Goal: Communication & Community: Answer question/provide support

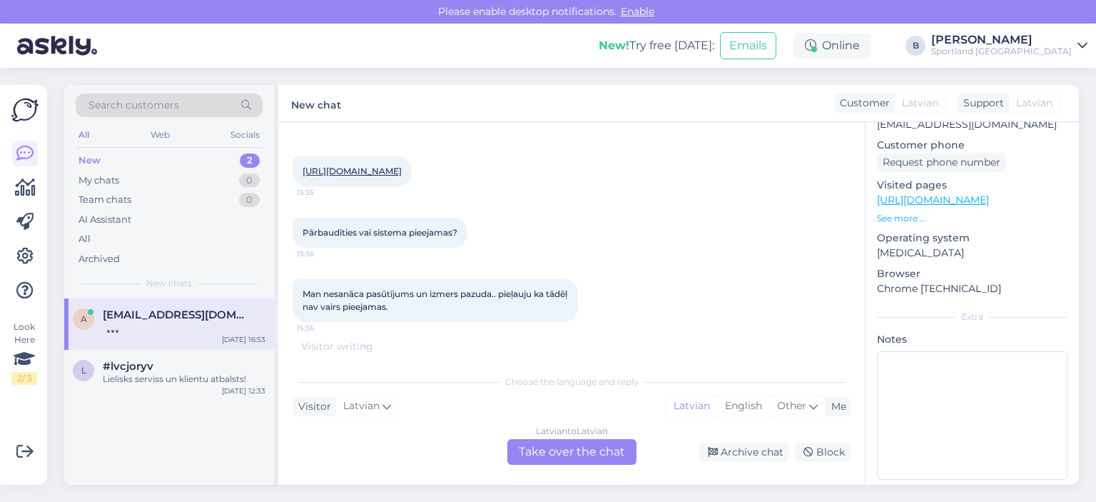
scroll to position [759, 0]
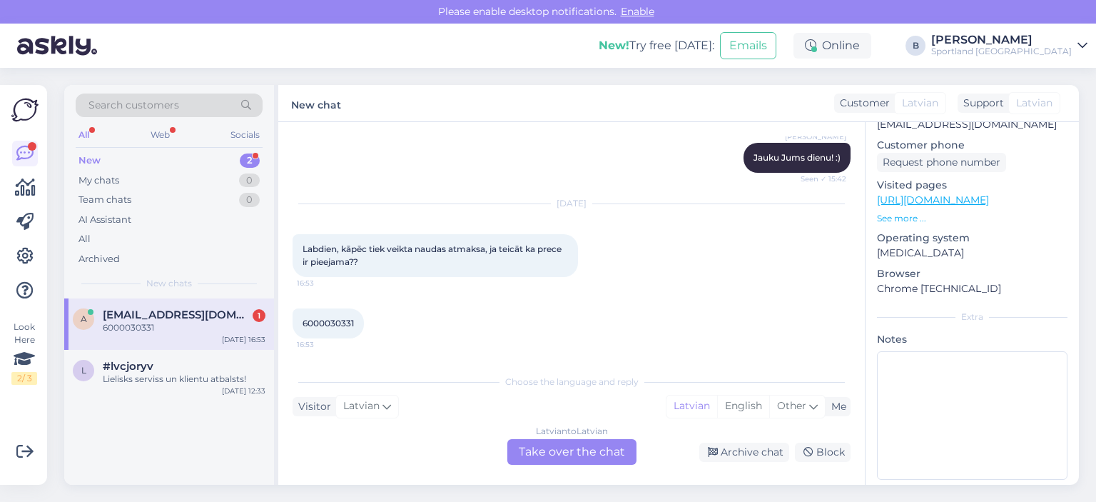
click at [348, 323] on span "6000030331" at bounding box center [328, 323] width 51 height 11
copy div "6000030331 16:53"
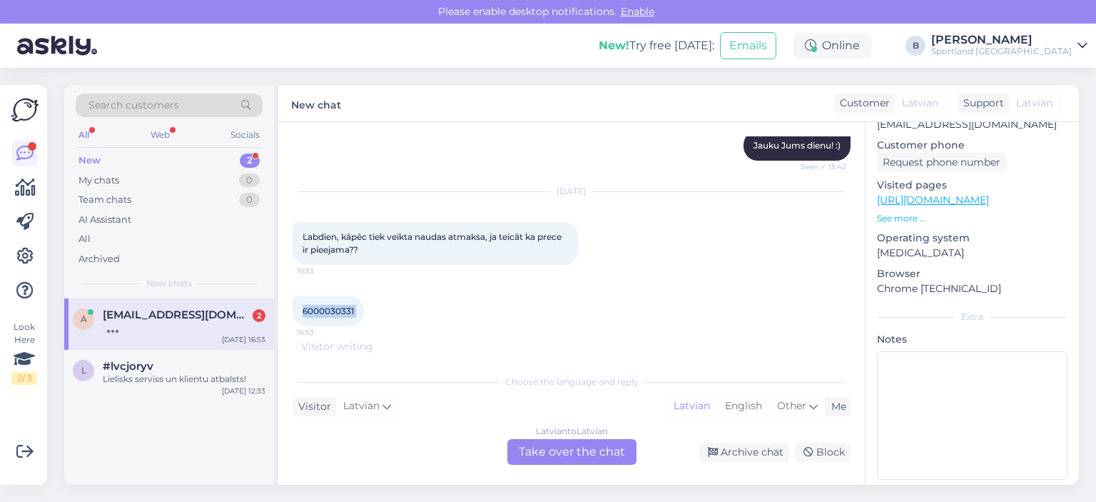
scroll to position [834, 0]
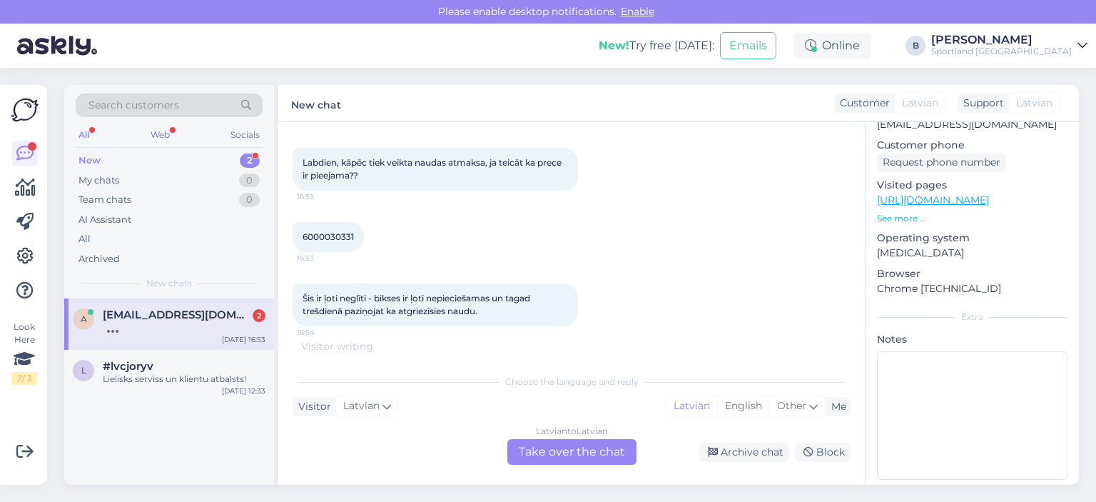
click at [565, 453] on div "Latvian to Latvian Take over the chat" at bounding box center [571, 452] width 129 height 26
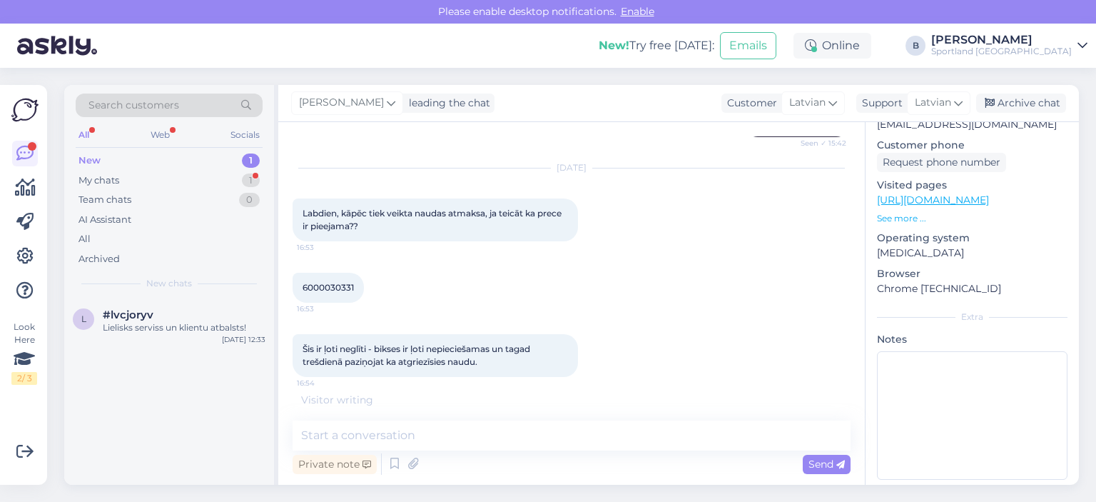
scroll to position [796, 0]
click at [546, 437] on textarea at bounding box center [572, 435] width 558 height 30
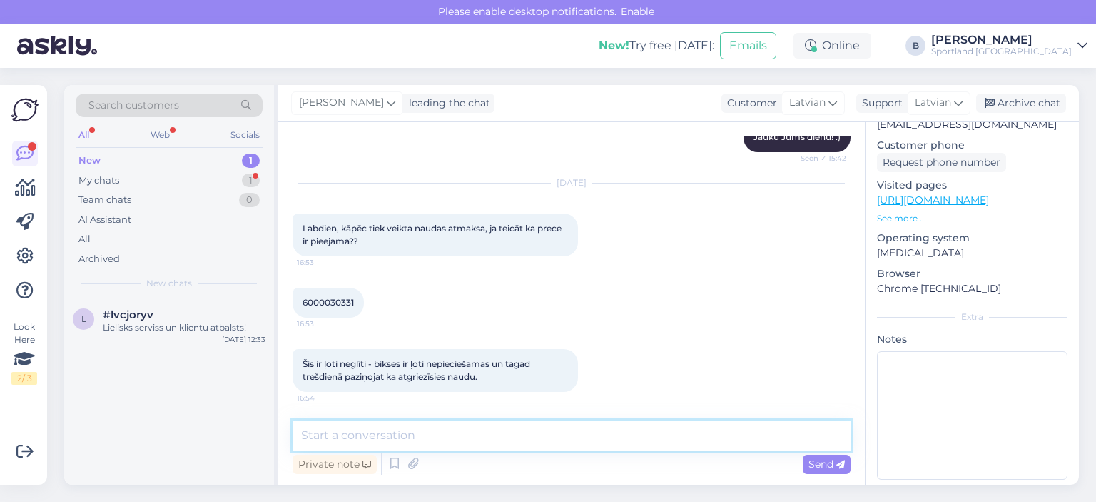
scroll to position [781, 0]
type textarea "Labdien"
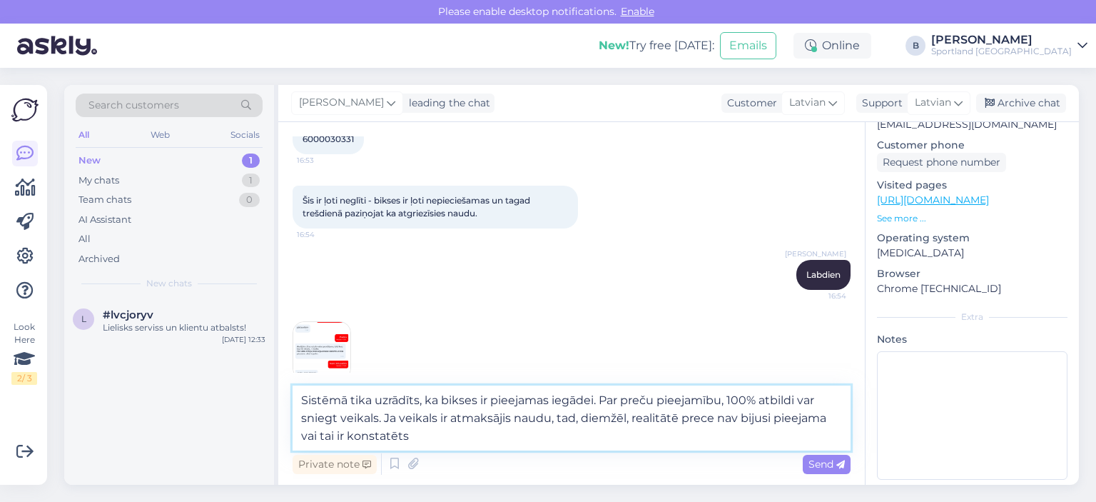
scroll to position [1041, 0]
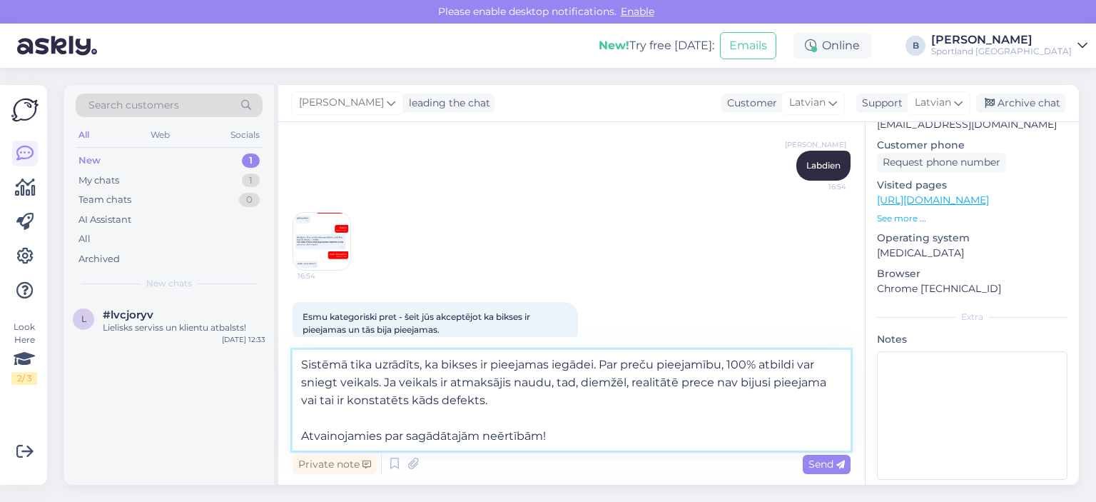
type textarea "Sistēmā tika uzrādīts, ka bikses ir pieejamas iegādei. Par preču pieejamību, 10…"
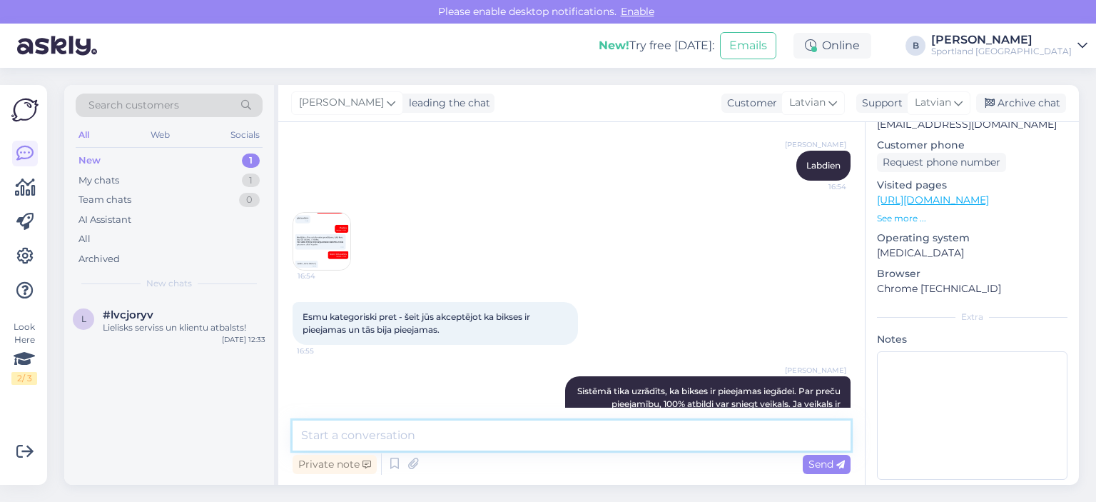
scroll to position [1131, 0]
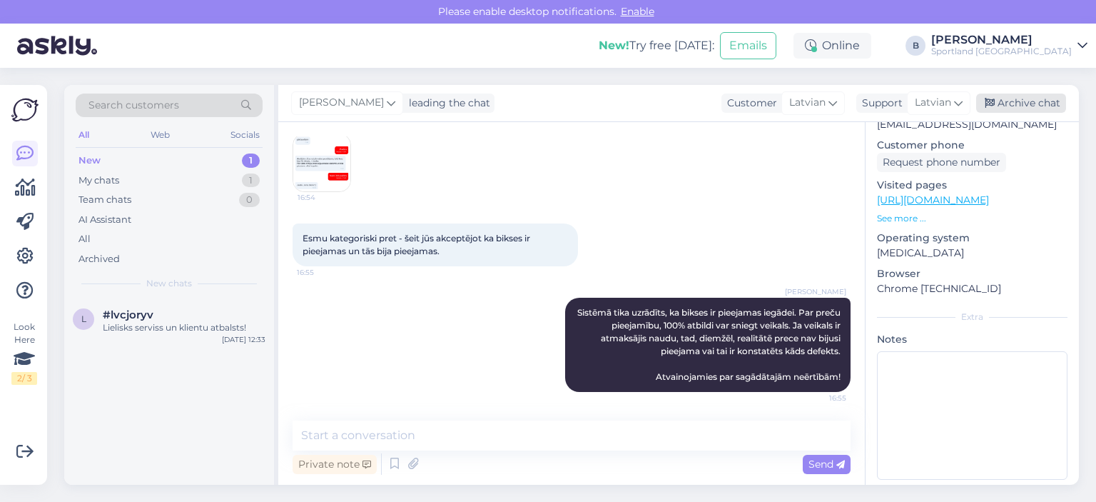
click at [1007, 108] on div "Archive chat" at bounding box center [1021, 102] width 90 height 19
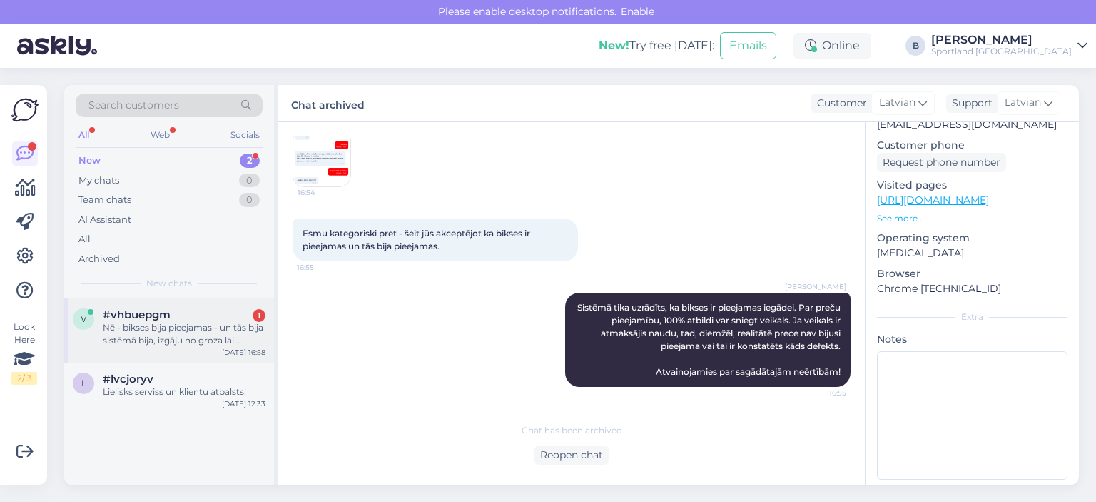
click at [160, 332] on div "Nē - bikses bija pieejamas - un tās bija sistēmā bija, izgāju no groza lai piev…" at bounding box center [184, 334] width 163 height 26
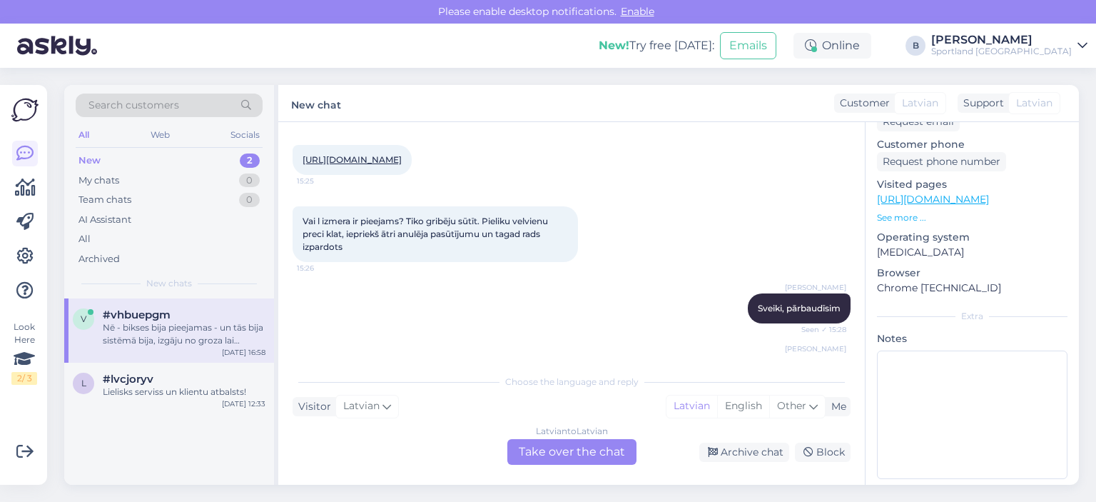
scroll to position [41, 0]
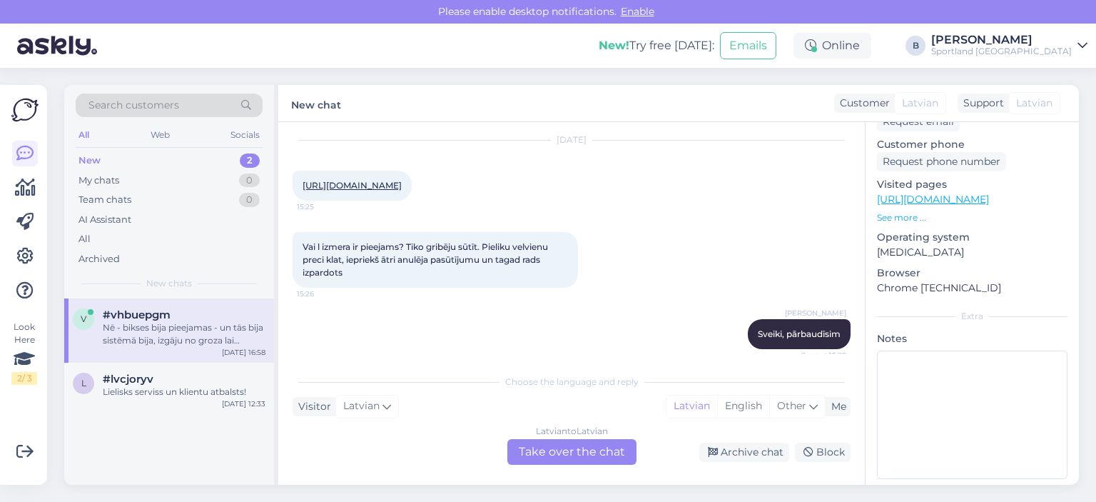
click at [402, 181] on link "[URL][DOMAIN_NAME]" at bounding box center [352, 185] width 99 height 11
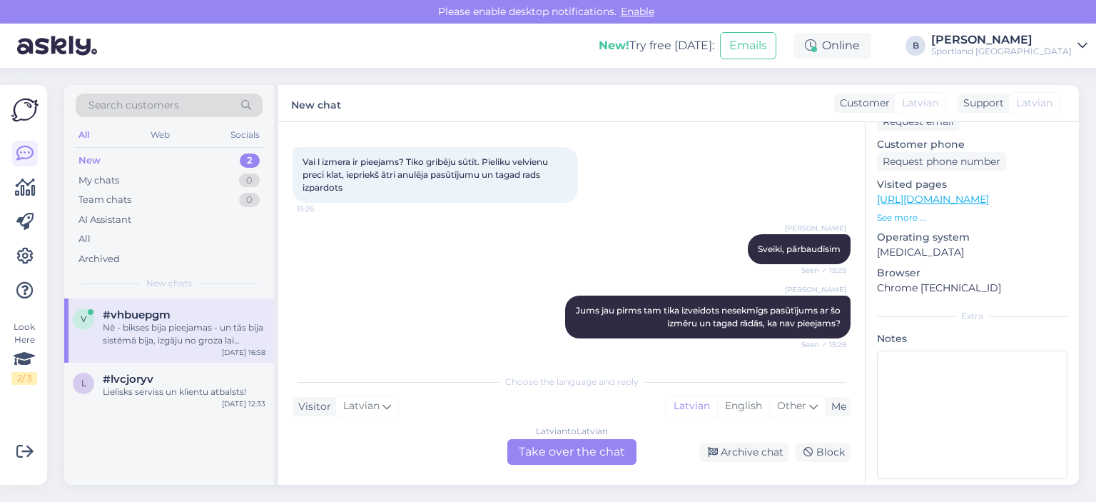
scroll to position [256, 0]
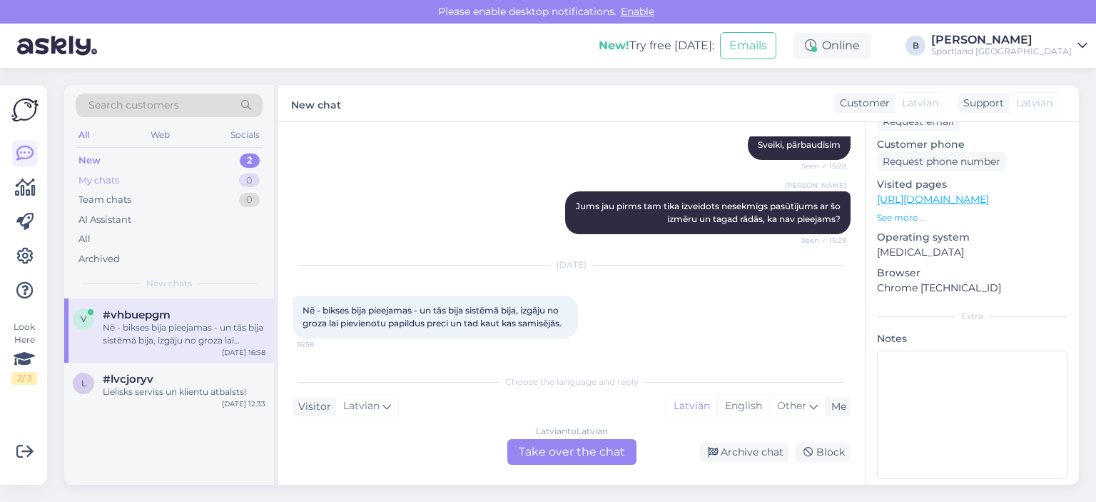
click at [126, 187] on div "My chats 0" at bounding box center [169, 181] width 187 height 20
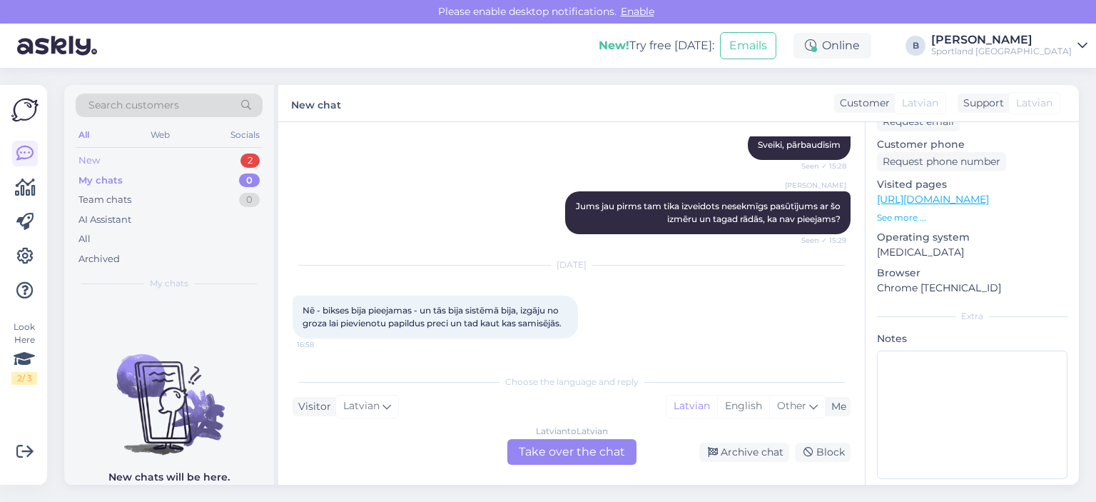
click at [119, 161] on div "New 2" at bounding box center [169, 161] width 187 height 20
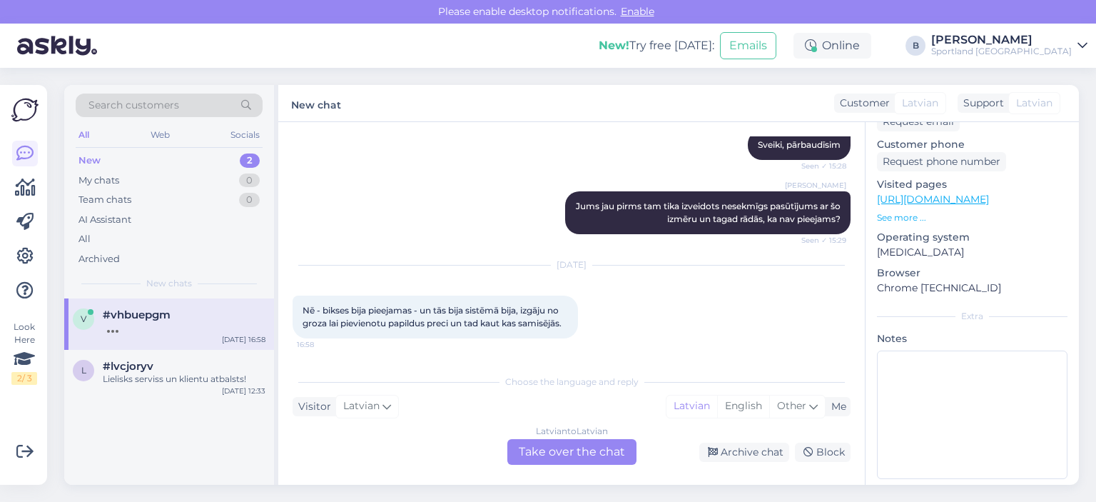
click at [563, 447] on div "Latvian to Latvian Take over the chat" at bounding box center [571, 452] width 129 height 26
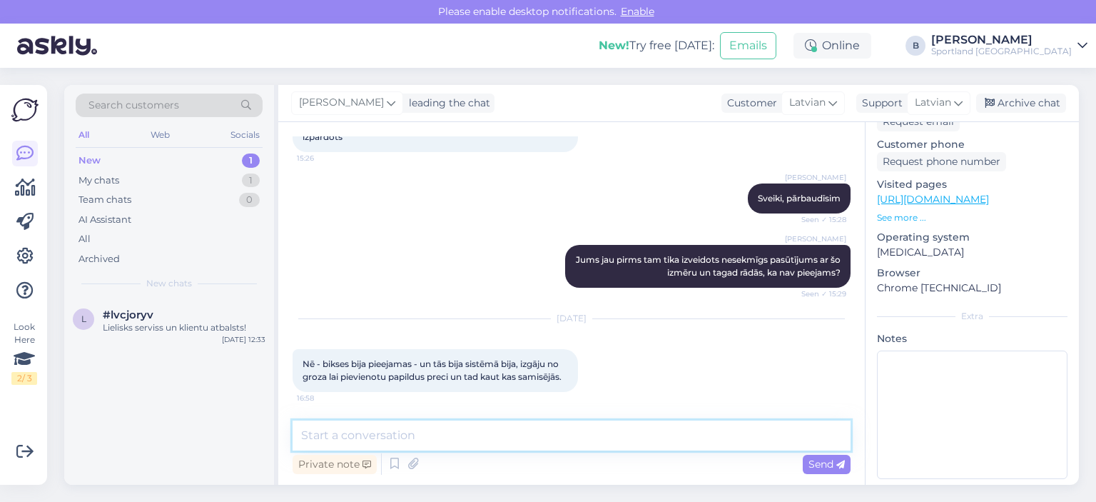
click at [538, 433] on textarea at bounding box center [572, 435] width 558 height 30
type textarea "J"
click at [1022, 91] on div "[PERSON_NAME] leading the chat Customer Latvian Arabic Belarusian Bulgarian Chi…" at bounding box center [678, 103] width 801 height 37
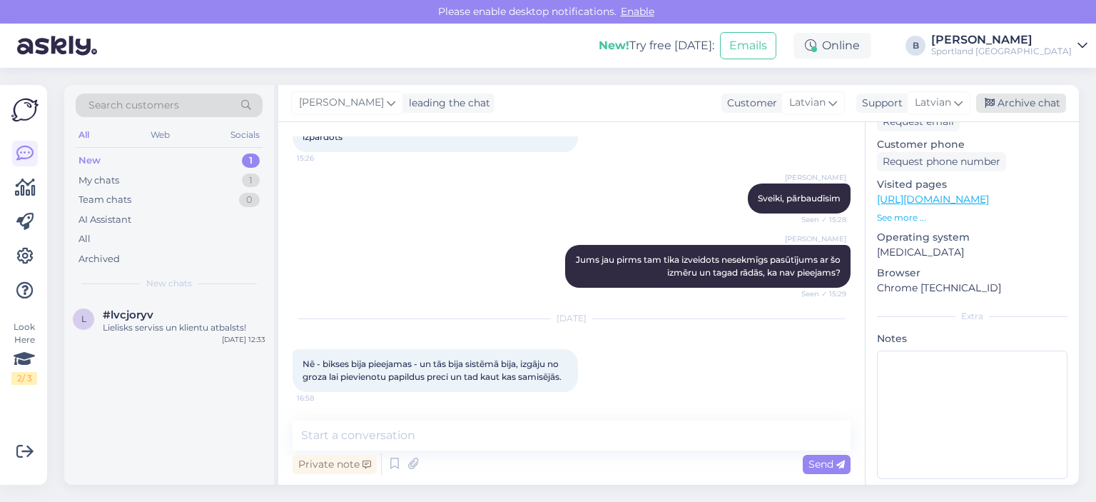
click at [1025, 101] on div "Archive chat" at bounding box center [1021, 102] width 90 height 19
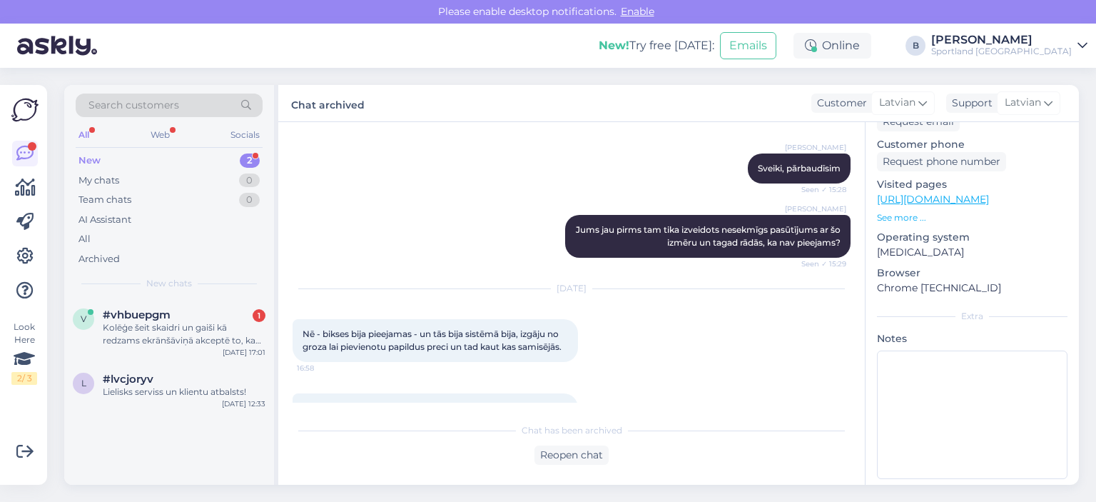
scroll to position [397, 0]
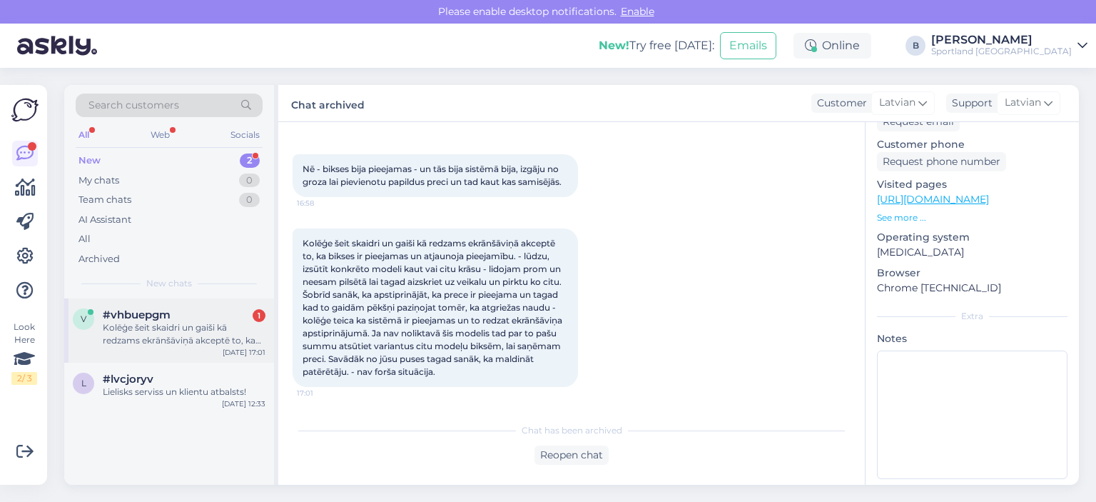
click at [184, 330] on div "Kolēģe šeit skaidri un gaiši kā redzams ekrānšāviņā akceptē to, ka bikses ir pi…" at bounding box center [184, 334] width 163 height 26
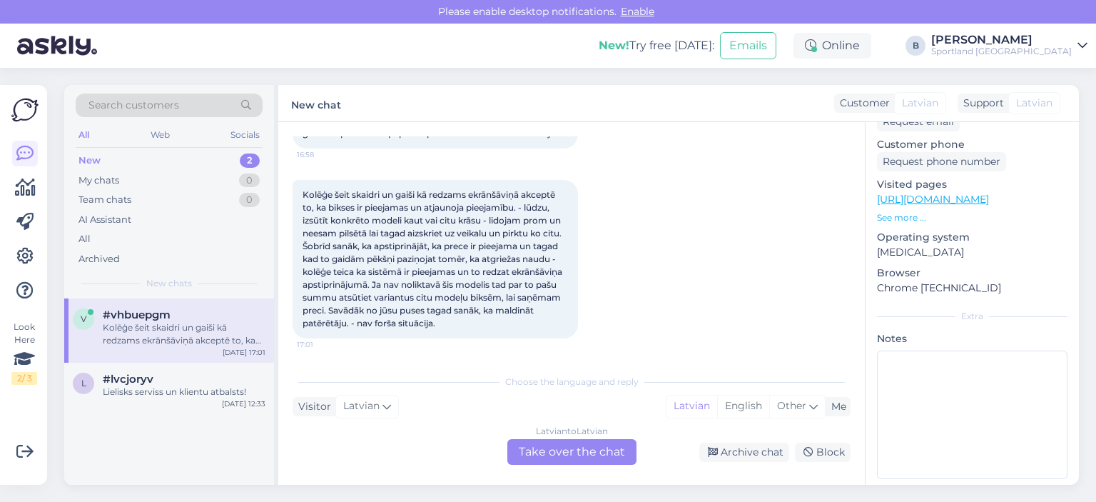
scroll to position [445, 0]
click at [609, 456] on div "Latvian to Latvian Take over the chat" at bounding box center [571, 452] width 129 height 26
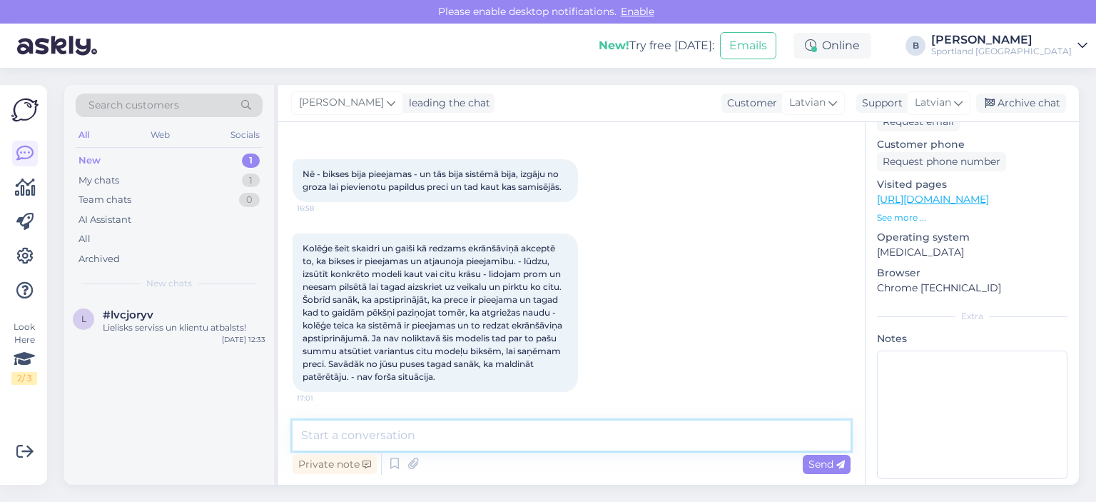
click at [609, 442] on textarea at bounding box center [572, 435] width 558 height 30
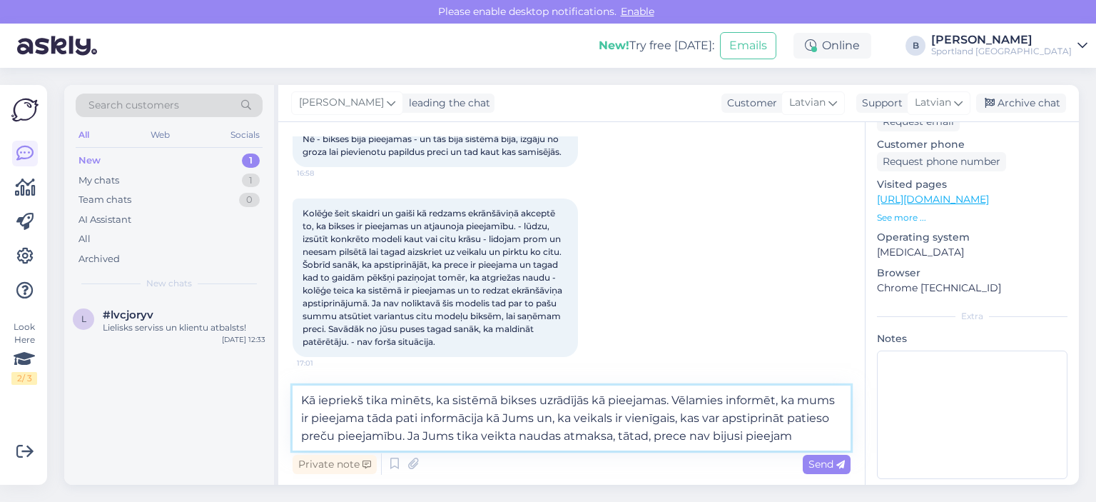
scroll to position [445, 0]
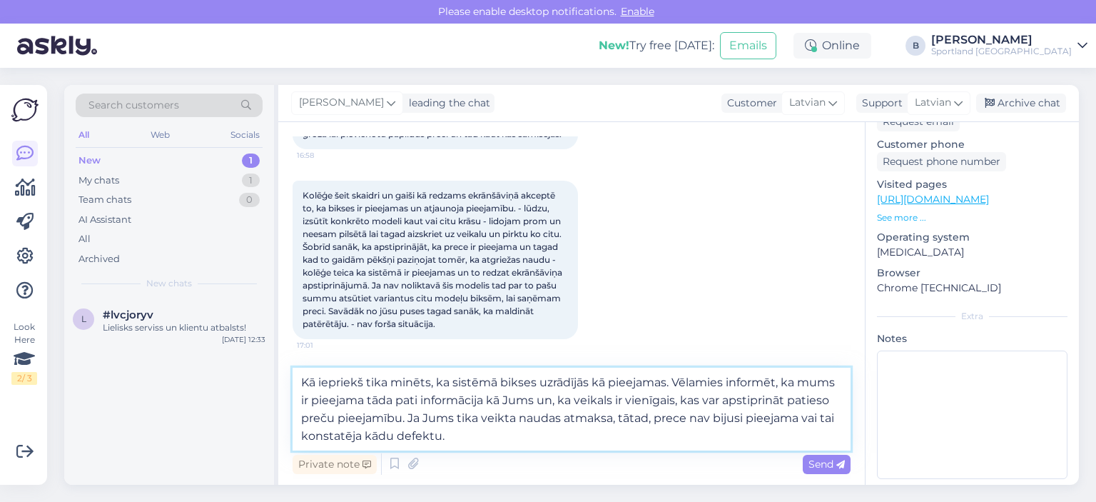
type textarea "Kā iepriekš tika minēts, ka sistēmā bikses uzrādījās kā pieejamas. Vēlamies inf…"
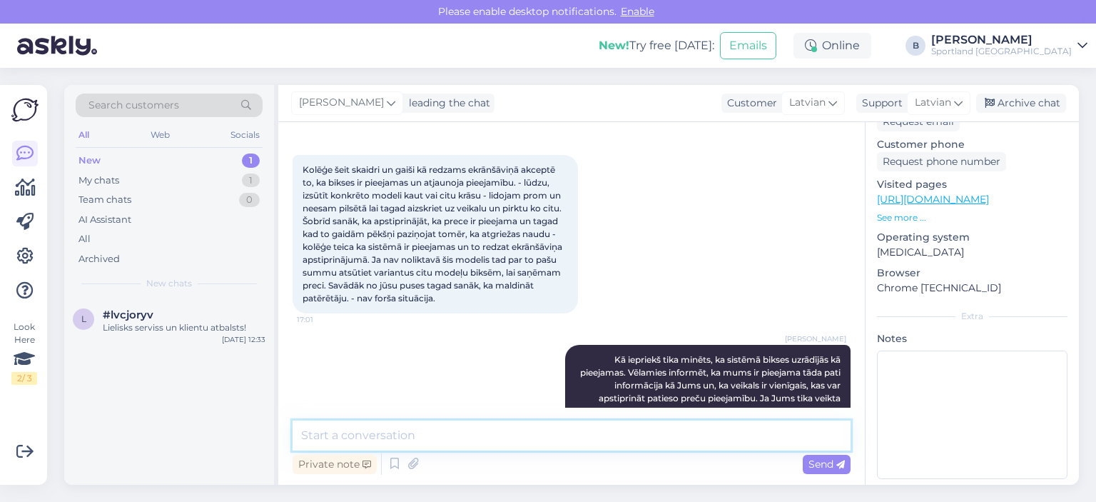
scroll to position [518, 0]
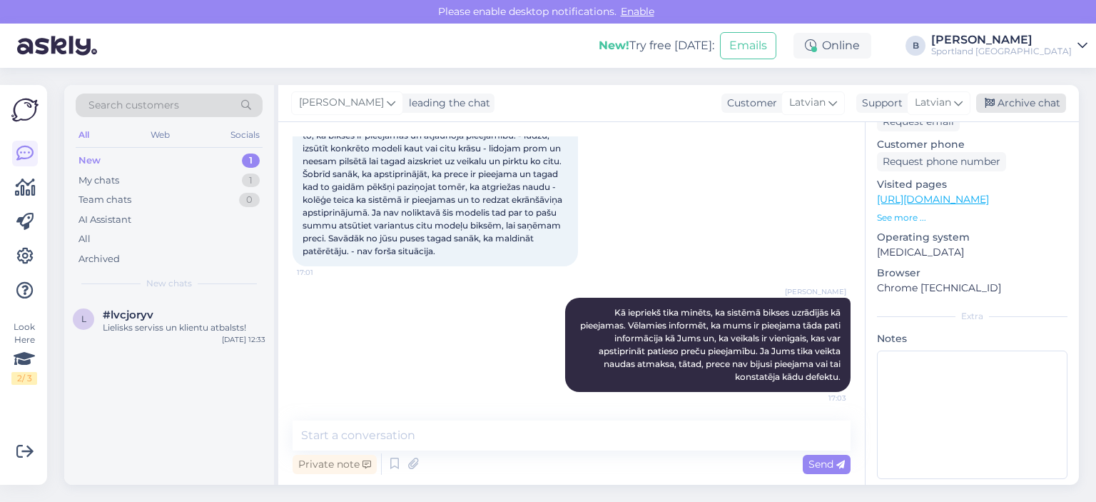
click at [1019, 102] on div "Archive chat" at bounding box center [1021, 102] width 90 height 19
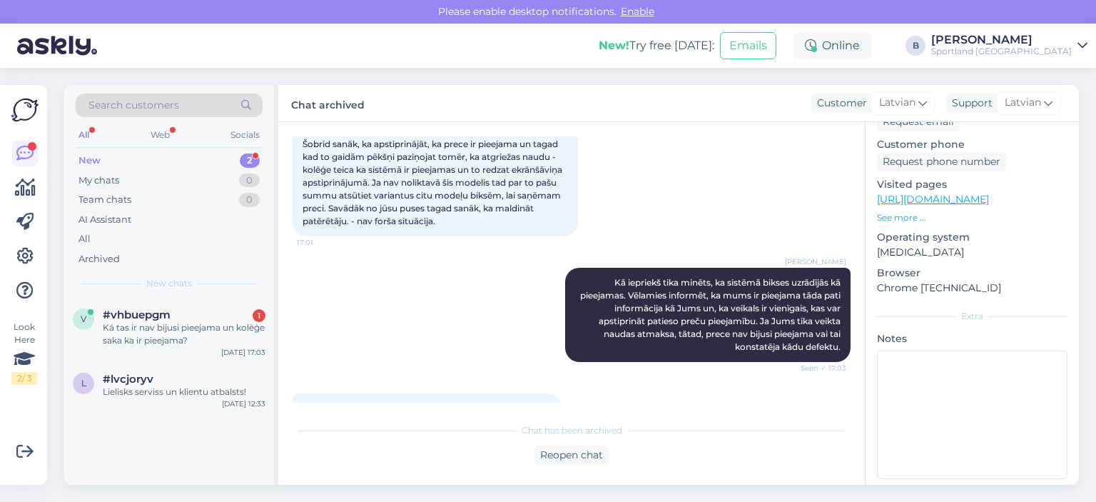
scroll to position [584, 0]
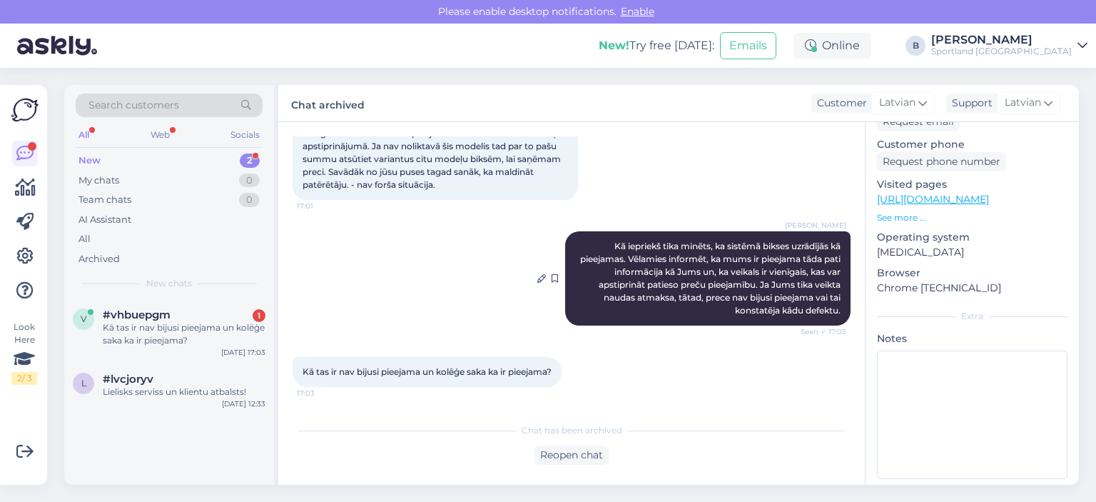
drag, startPoint x: 810, startPoint y: 310, endPoint x: 587, endPoint y: 248, distance: 231.7
click at [587, 248] on div "[PERSON_NAME] Kā iepriekš tika minēts, ka sistēmā bikses uzrādījās kā pieejamas…" at bounding box center [707, 278] width 285 height 94
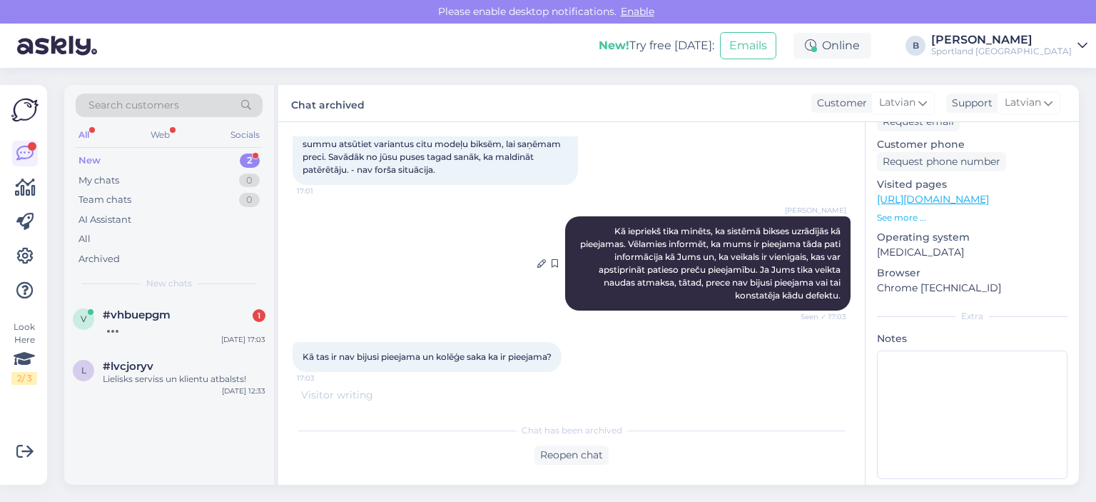
copy span "Kā iepriekš tika minēts, ka sistēmā bikses uzrādījās kā pieejamas. Vēlamies inf…"
click at [588, 454] on div "Reopen chat" at bounding box center [572, 454] width 74 height 19
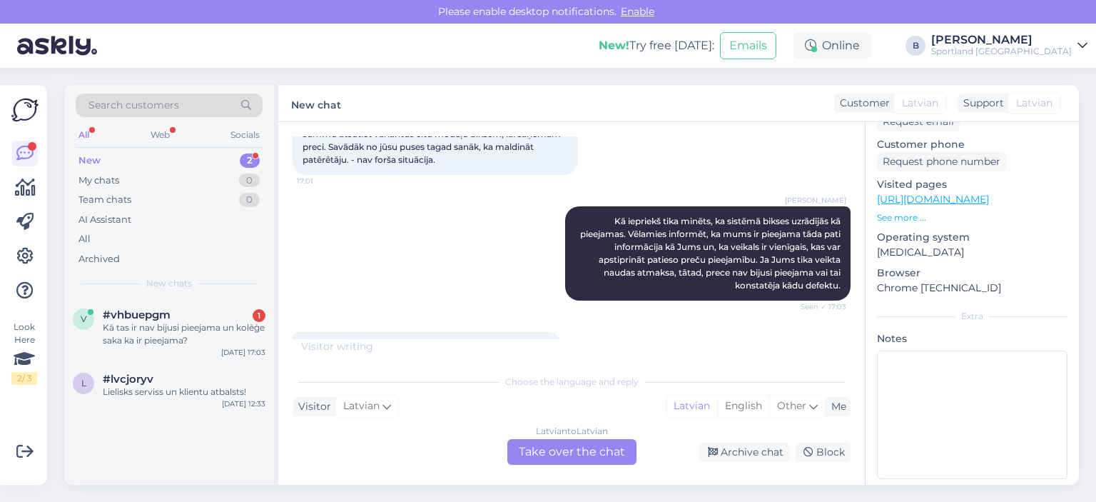
click at [599, 442] on div "Latvian to Latvian Take over the chat" at bounding box center [571, 452] width 129 height 26
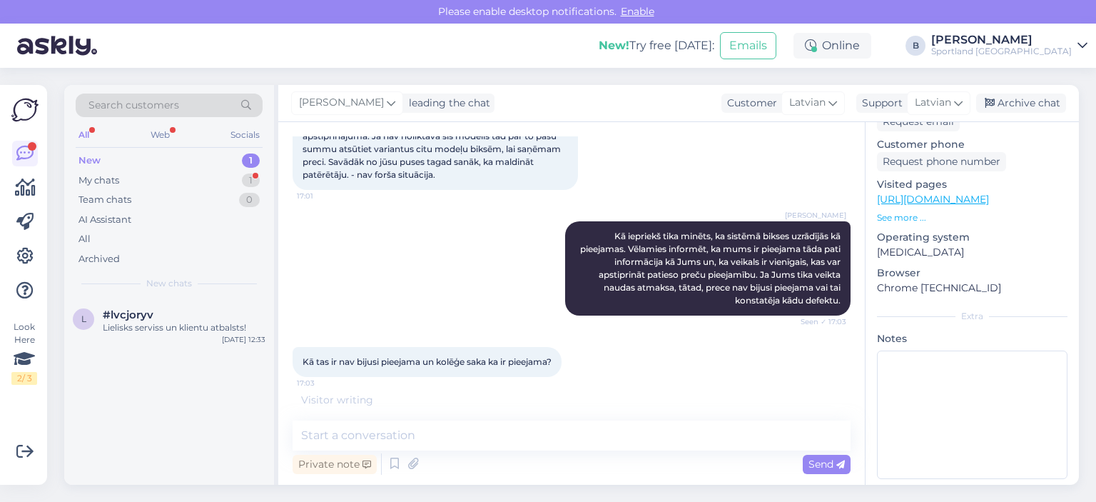
scroll to position [594, 0]
click at [558, 430] on textarea at bounding box center [572, 435] width 558 height 30
paste textarea "Kā iepriekš tika minēts, ka sistēmā bikses uzrādījās kā pieejamas. Vēlamies inf…"
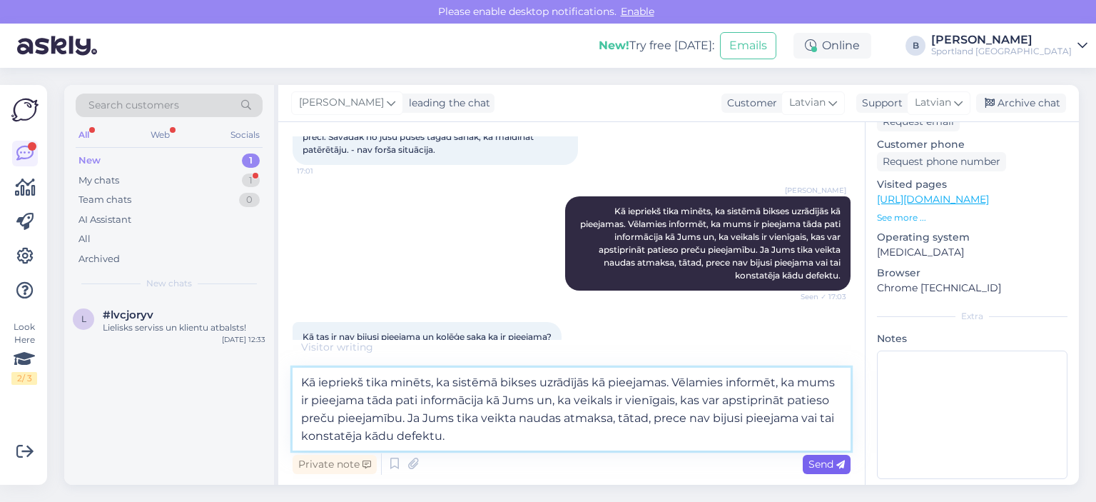
type textarea "Kā iepriekš tika minēts, ka sistēmā bikses uzrādījās kā pieejamas. Vēlamies inf…"
click at [817, 466] on span "Send" at bounding box center [827, 463] width 36 height 13
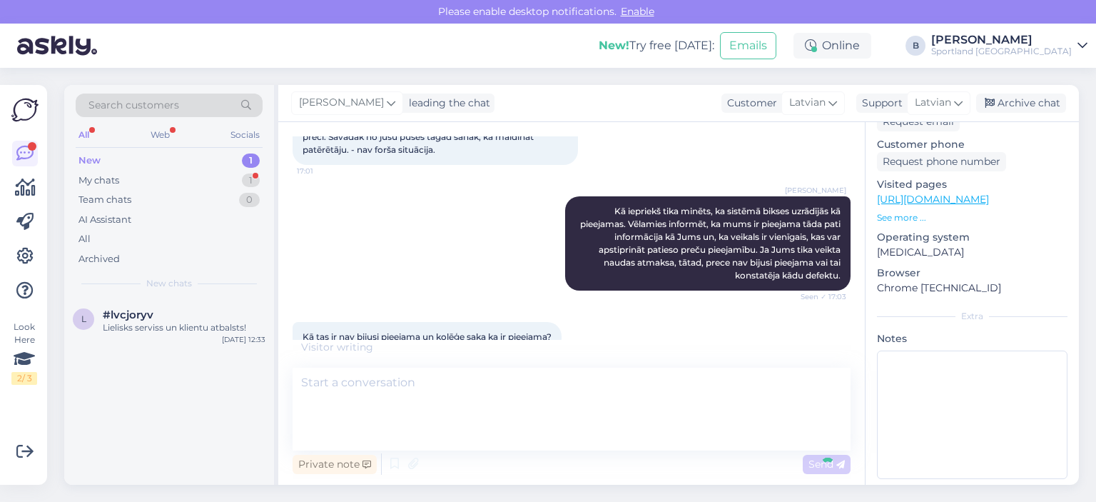
scroll to position [705, 0]
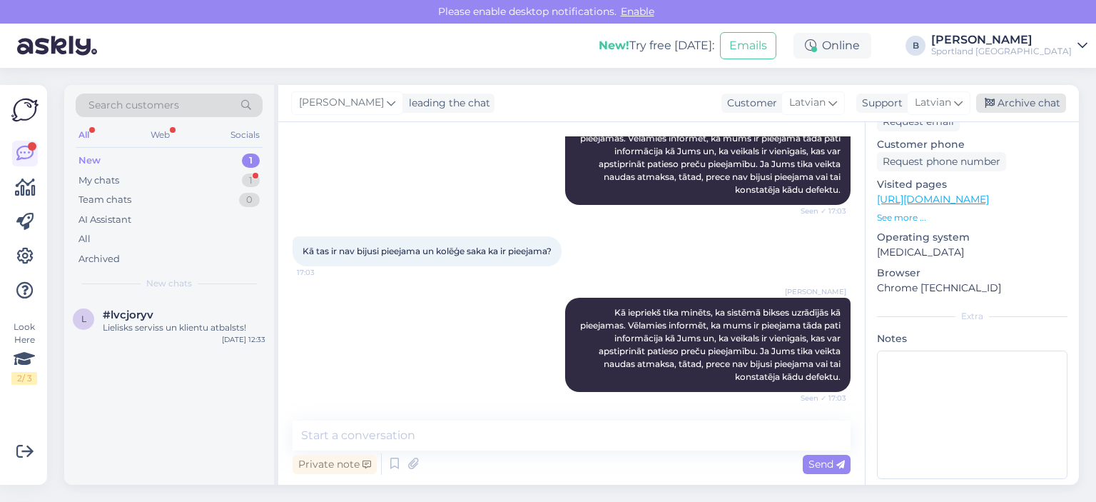
click at [1058, 94] on div "Archive chat" at bounding box center [1021, 102] width 90 height 19
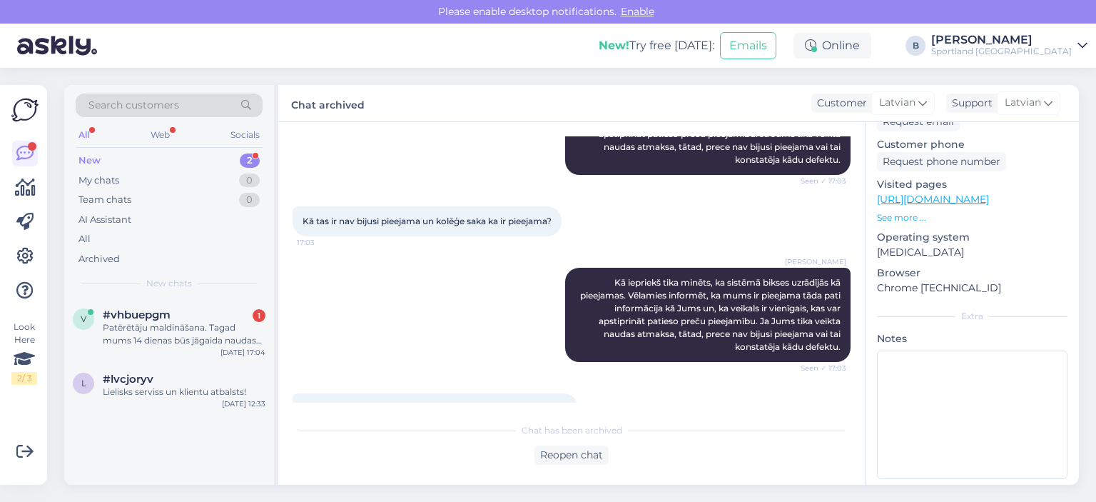
scroll to position [796, 0]
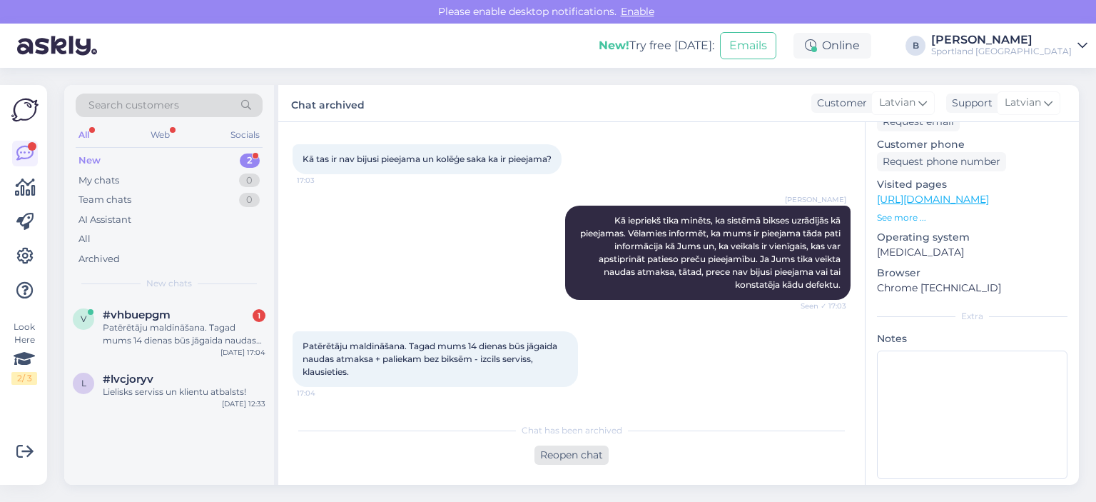
click at [560, 455] on div "Reopen chat" at bounding box center [572, 454] width 74 height 19
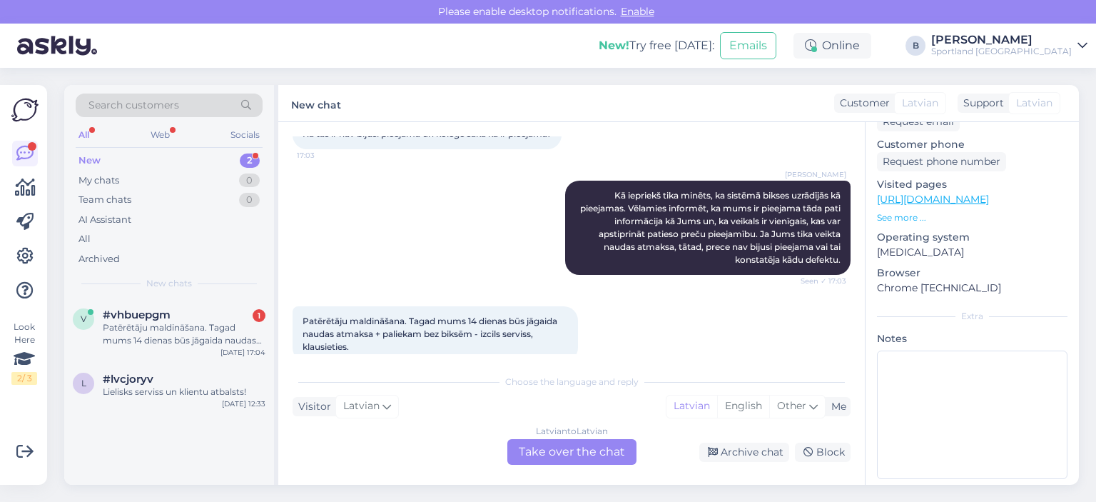
click at [561, 445] on div "Latvian to Latvian Take over the chat" at bounding box center [571, 452] width 129 height 26
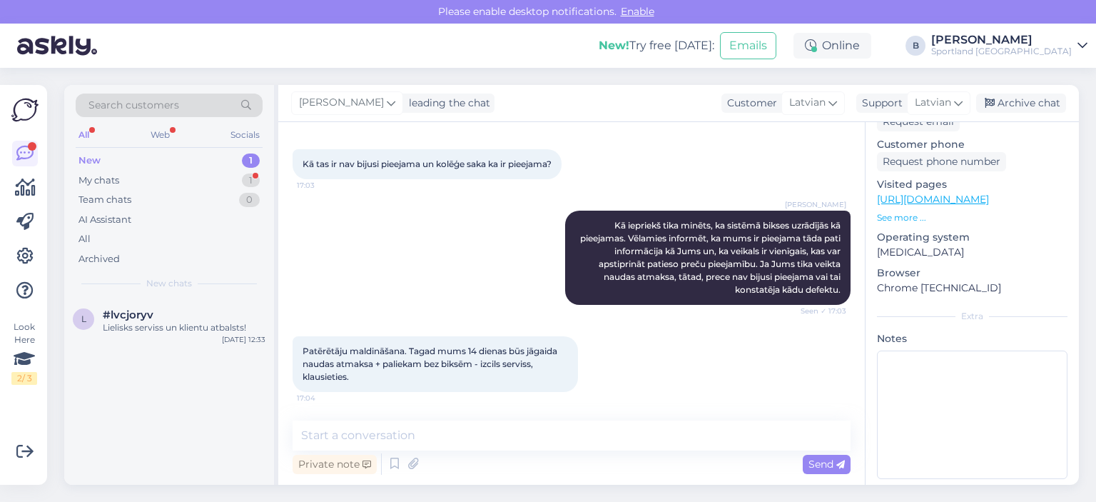
scroll to position [792, 0]
click at [561, 445] on textarea at bounding box center [572, 435] width 558 height 30
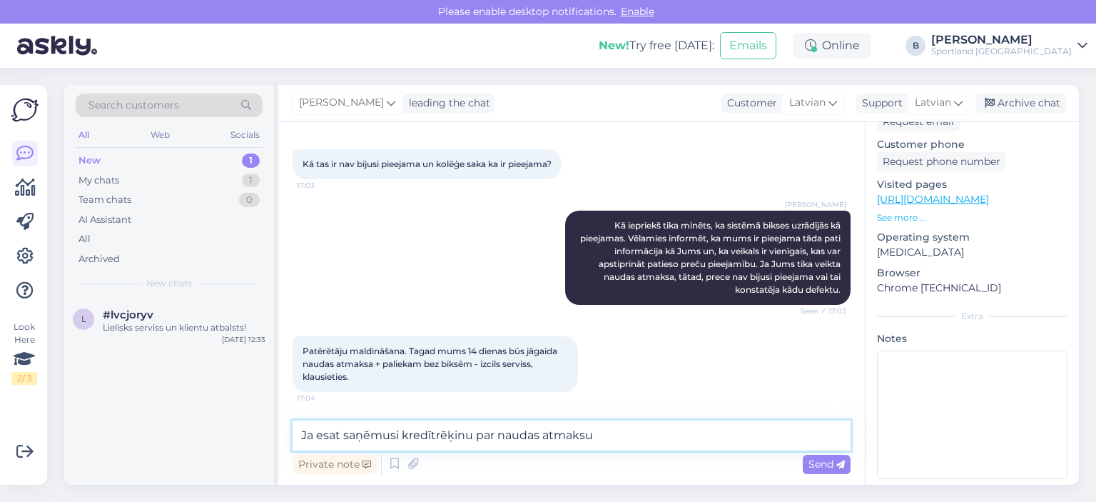
scroll to position [796, 0]
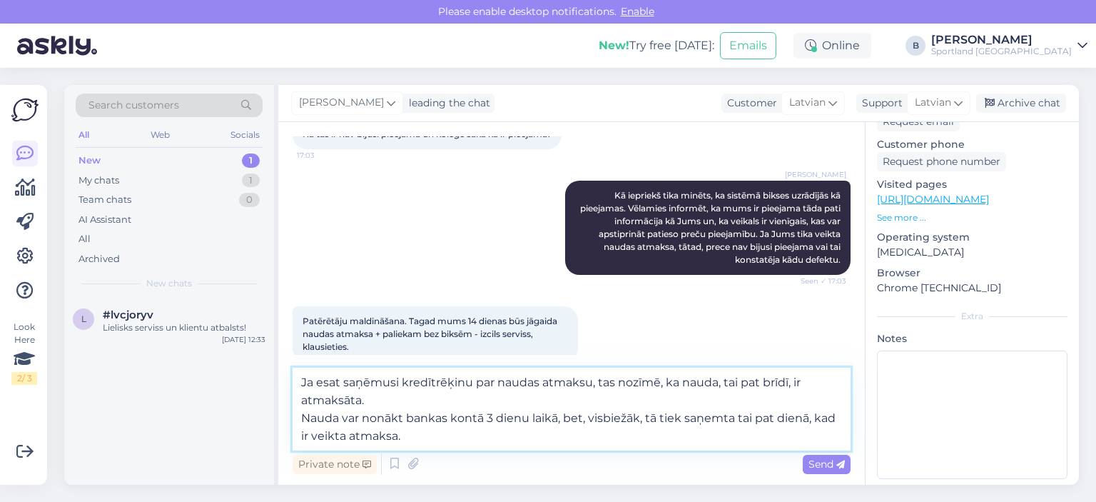
type textarea "Ja esat saņēmusi kredītrēķinu par naudas atmaksu, tas nozīmē, ka nauda, tai pat…"
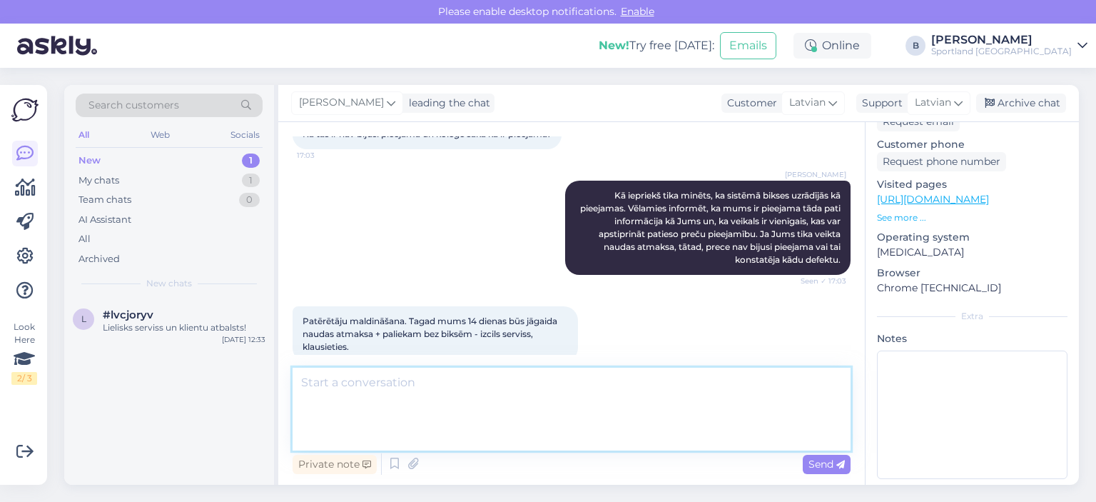
scroll to position [892, 0]
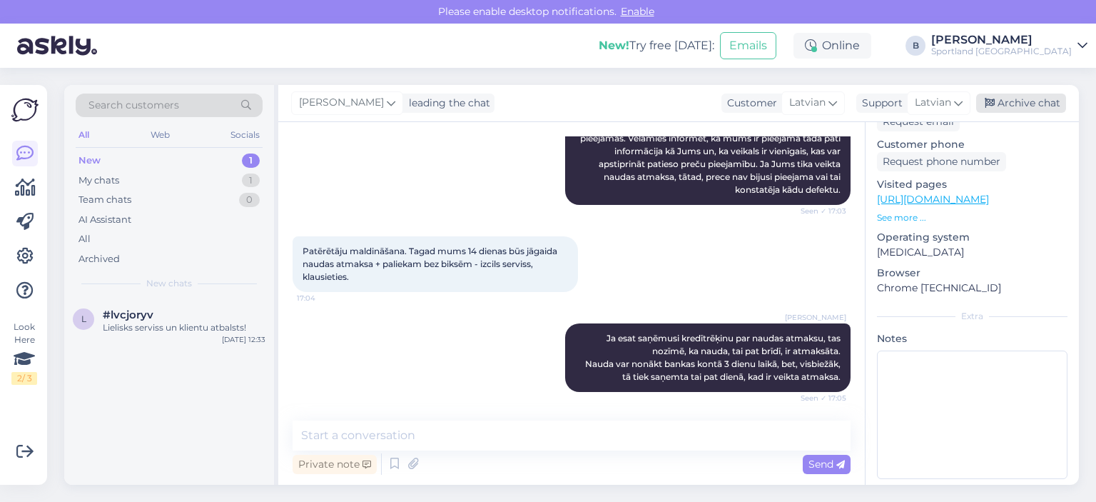
click at [1013, 100] on div "Archive chat" at bounding box center [1021, 102] width 90 height 19
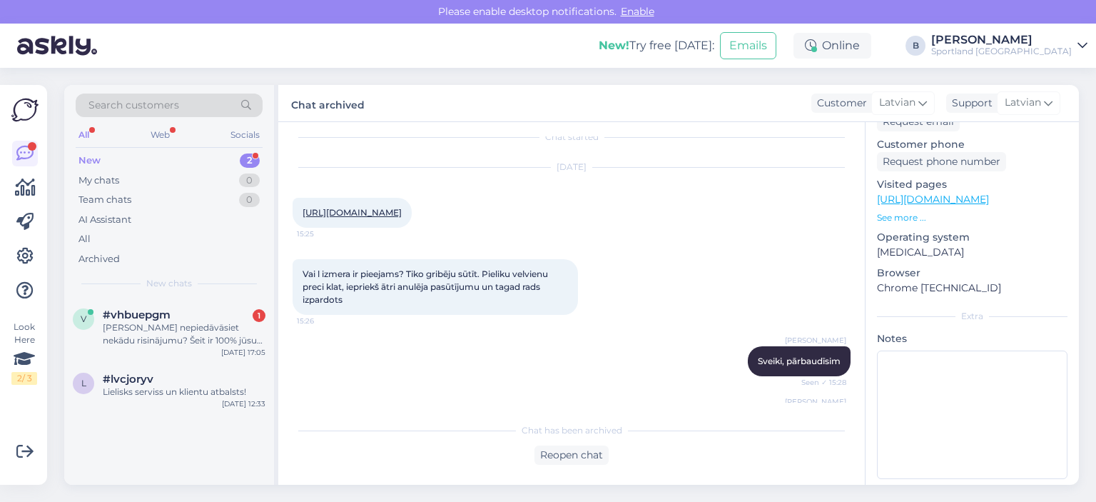
scroll to position [0, 0]
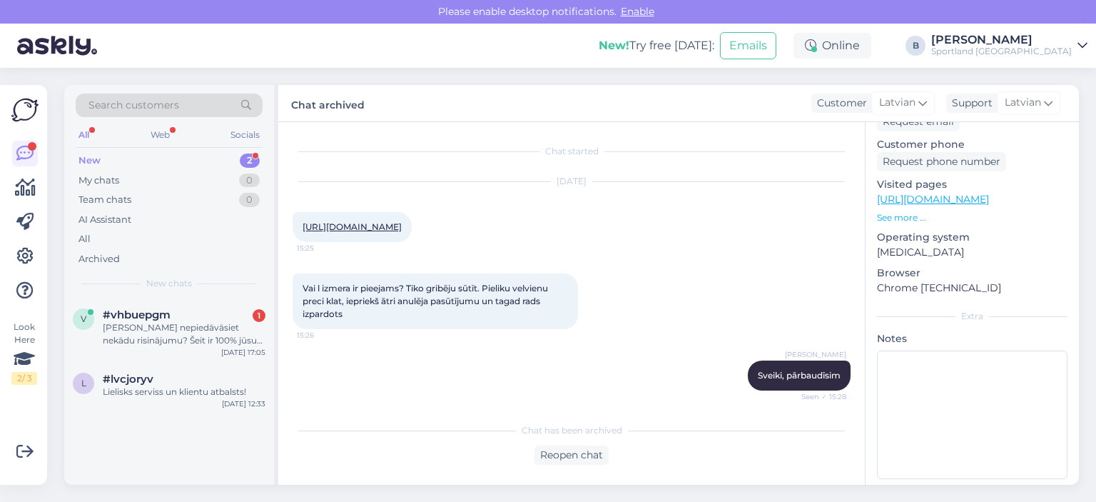
click at [402, 232] on link "[URL][DOMAIN_NAME]" at bounding box center [352, 226] width 99 height 11
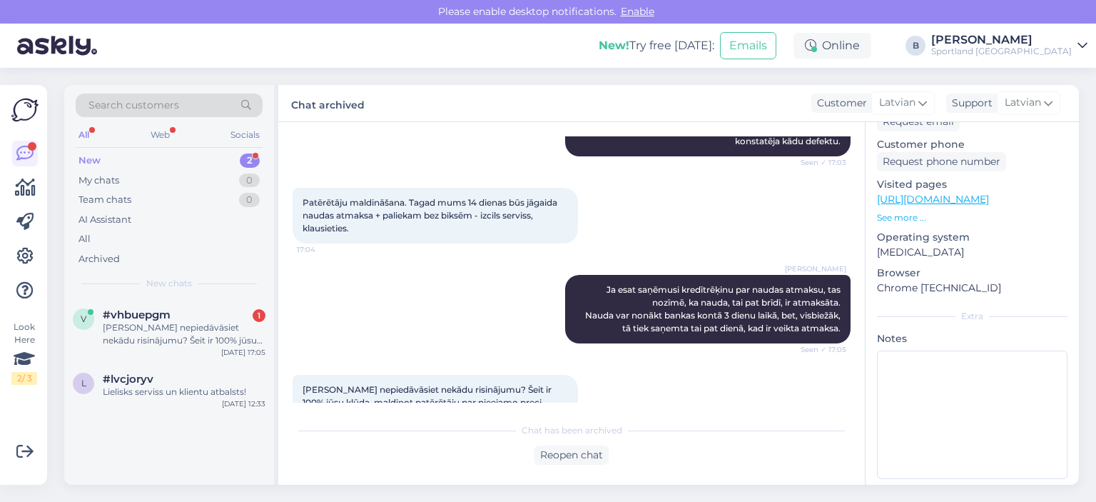
scroll to position [971, 0]
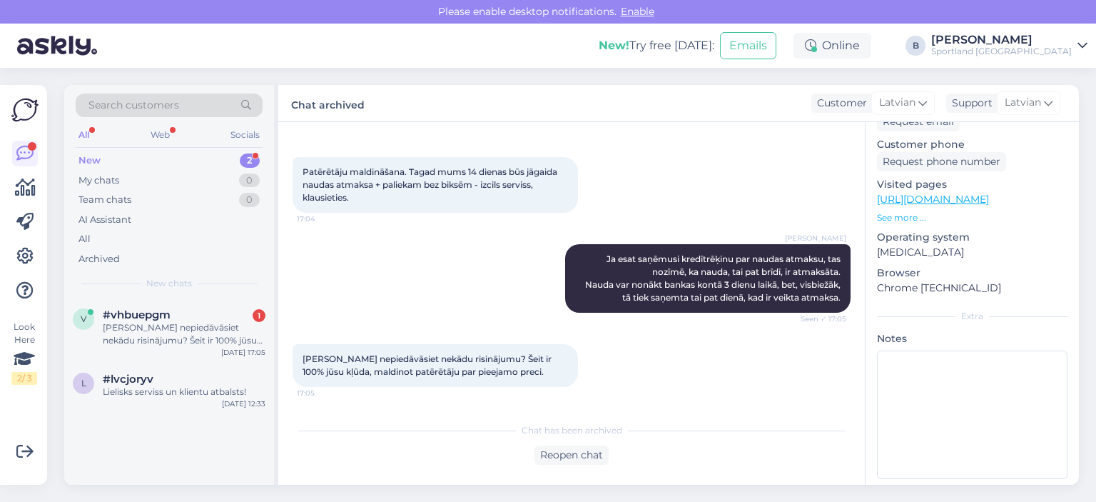
click at [594, 442] on div "Chat has been archived Reopen chat" at bounding box center [572, 439] width 558 height 49
click at [591, 452] on div "Reopen chat" at bounding box center [572, 454] width 74 height 19
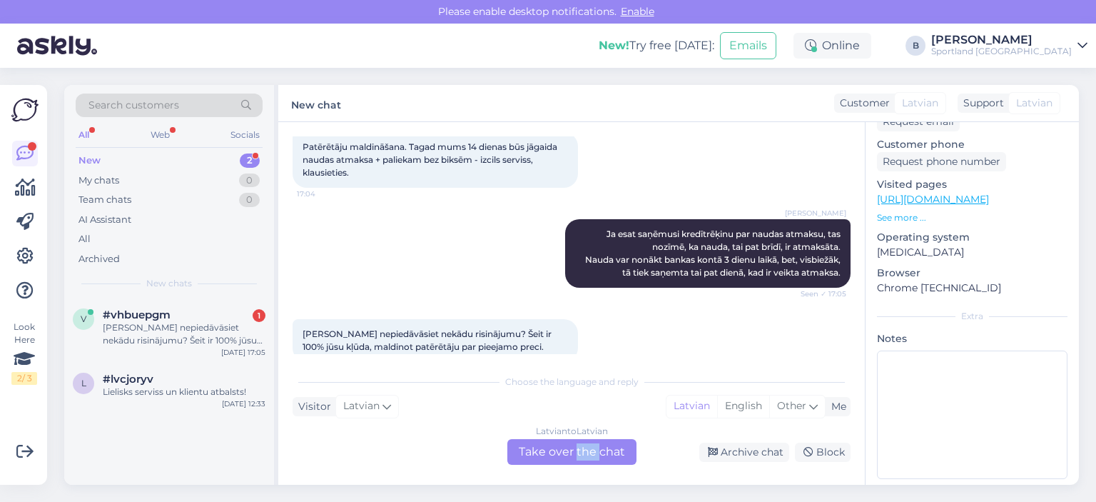
click at [591, 452] on div "Latvian to Latvian Take over the chat" at bounding box center [571, 452] width 129 height 26
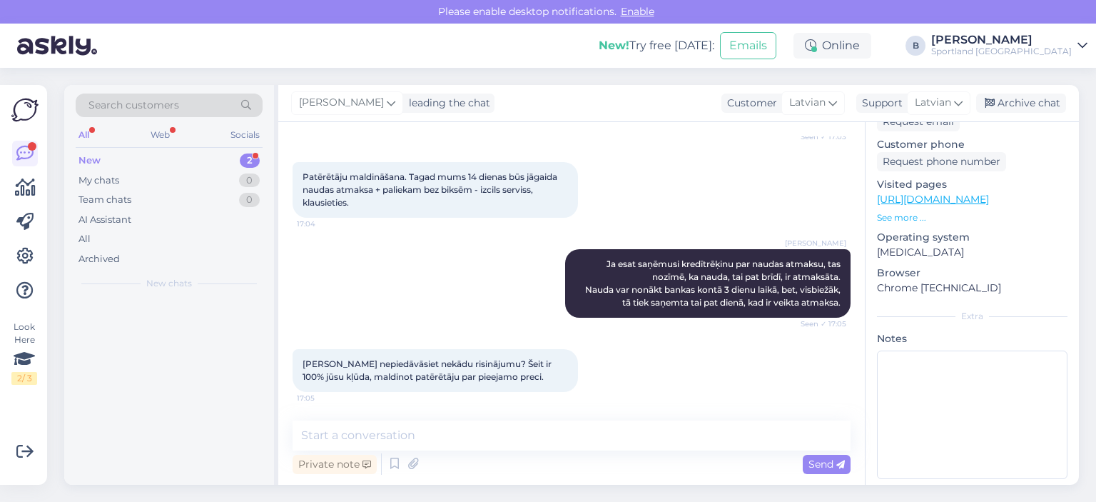
scroll to position [966, 0]
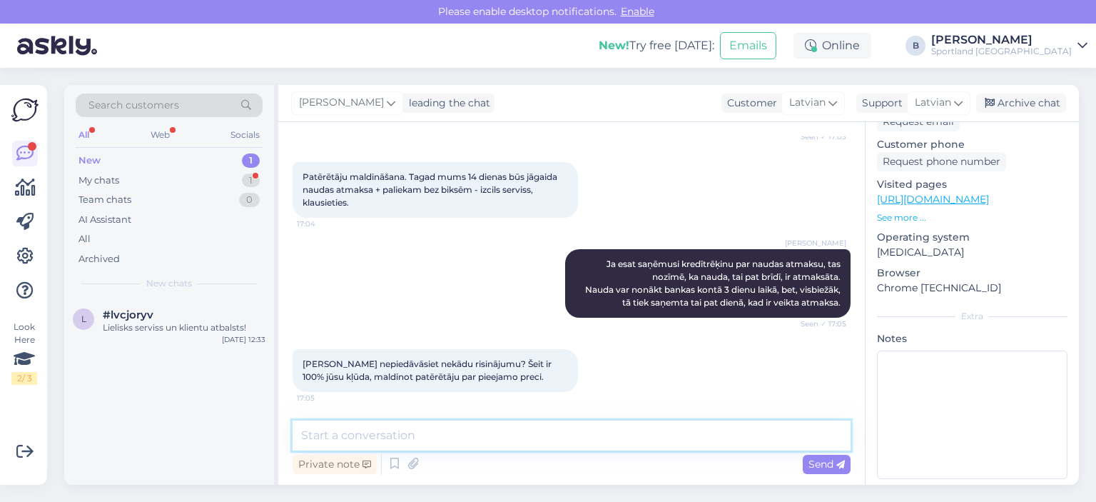
click at [607, 436] on textarea at bounding box center [572, 435] width 558 height 30
type textarea "J"
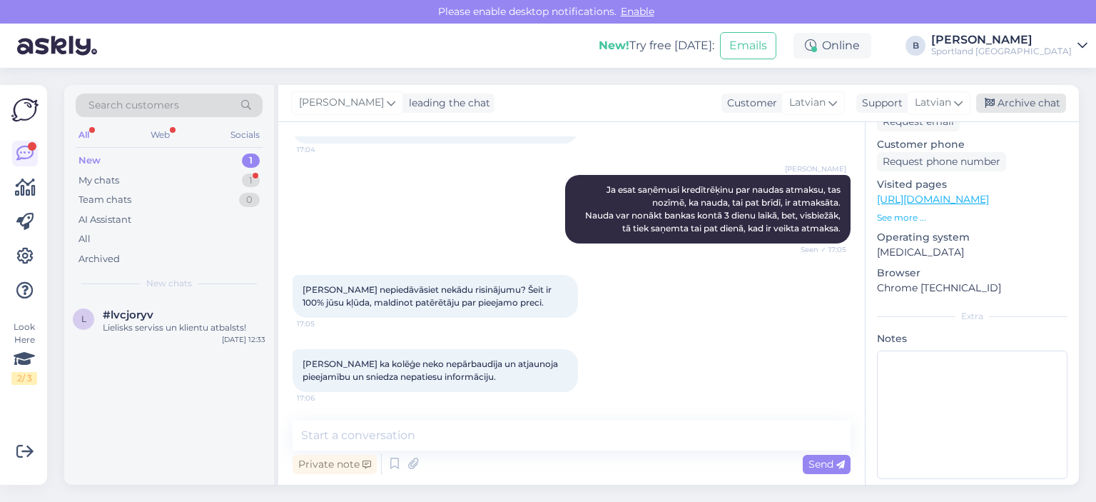
click at [998, 107] on div "Archive chat" at bounding box center [1021, 102] width 90 height 19
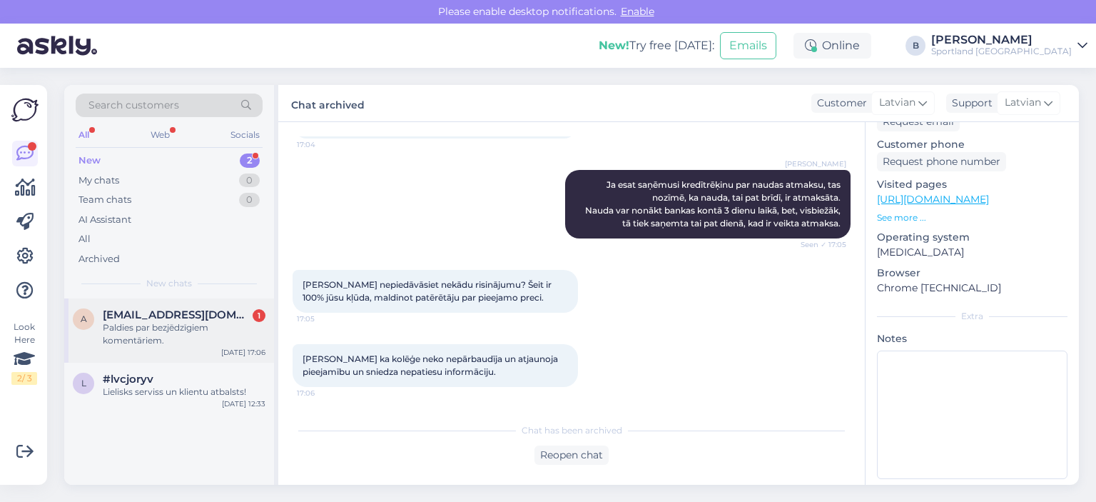
click at [125, 323] on div "Paldies par bezjēdzīgiem komentāriem." at bounding box center [184, 334] width 163 height 26
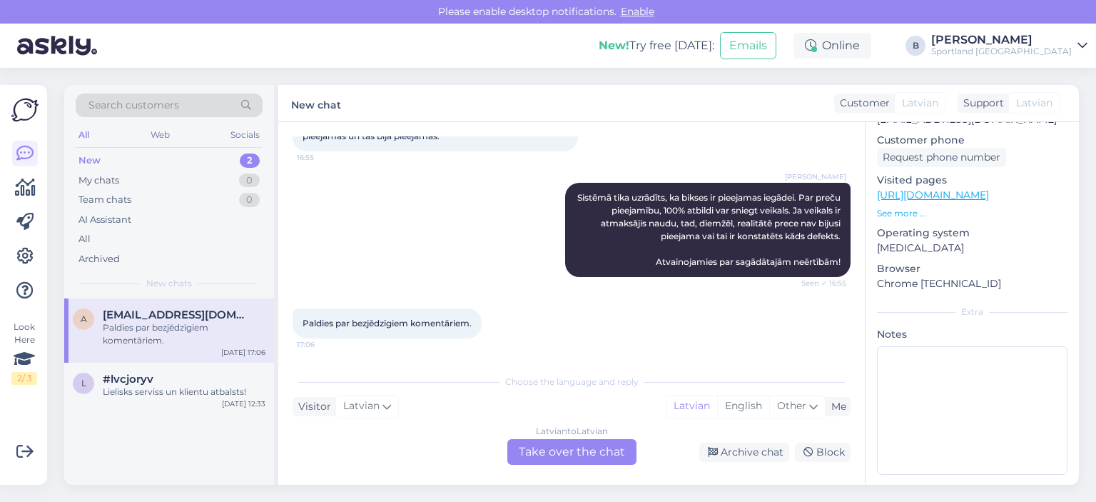
scroll to position [223, 0]
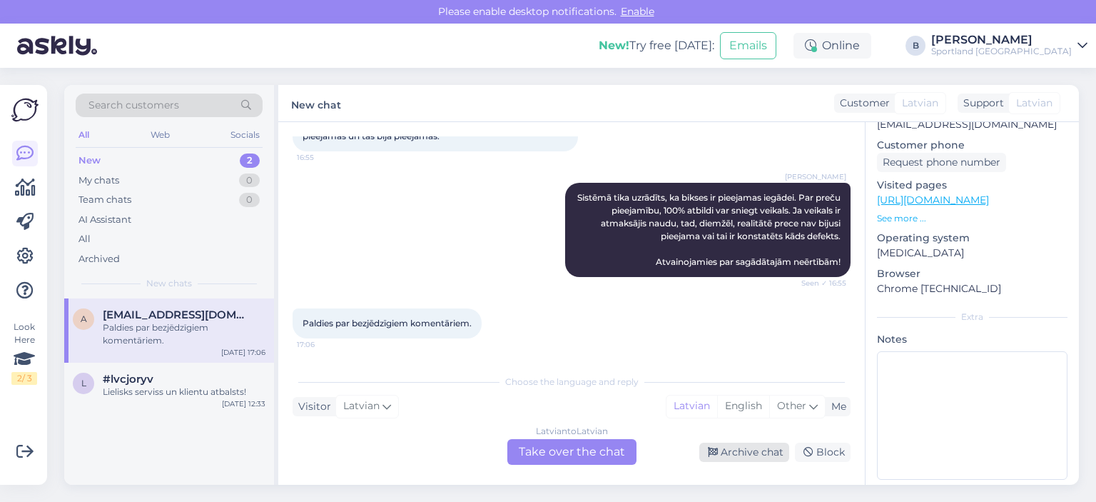
click at [725, 445] on div "Archive chat" at bounding box center [744, 451] width 90 height 19
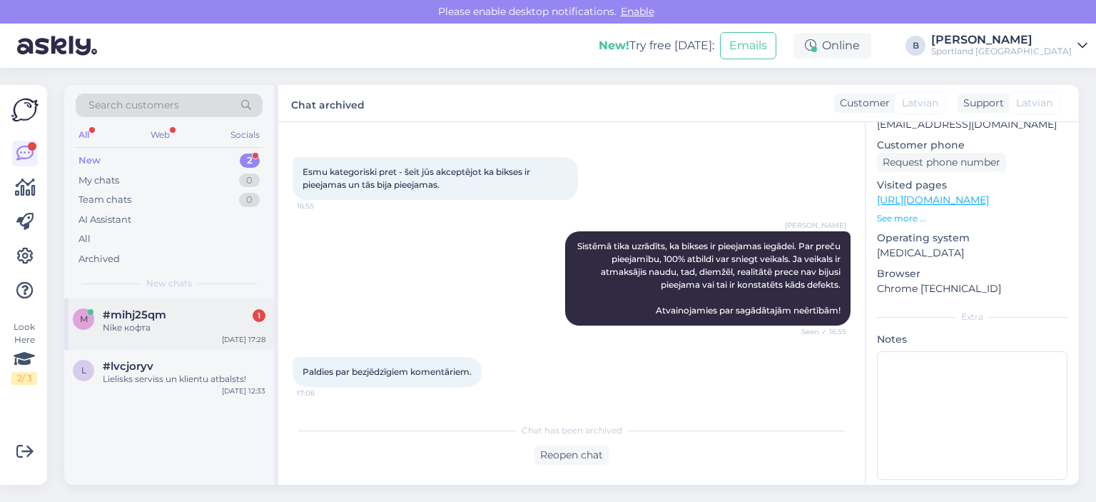
click at [144, 333] on div "Nike кофта" at bounding box center [184, 327] width 163 height 13
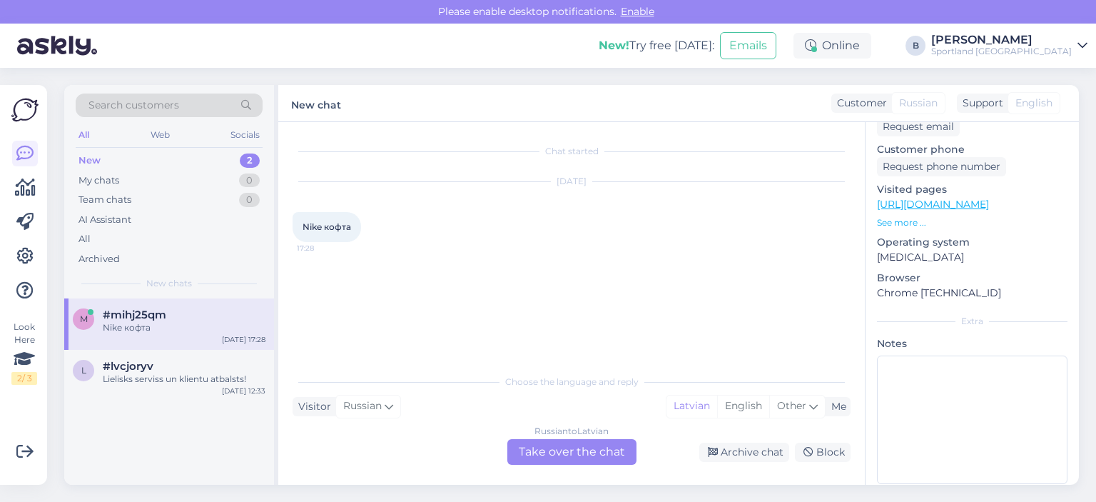
scroll to position [228, 0]
click at [595, 297] on div "Chat started [DATE] Nike кофта 17:28" at bounding box center [578, 245] width 571 height 218
click at [547, 446] on div "Russian to Latvian Take over the chat" at bounding box center [571, 452] width 129 height 26
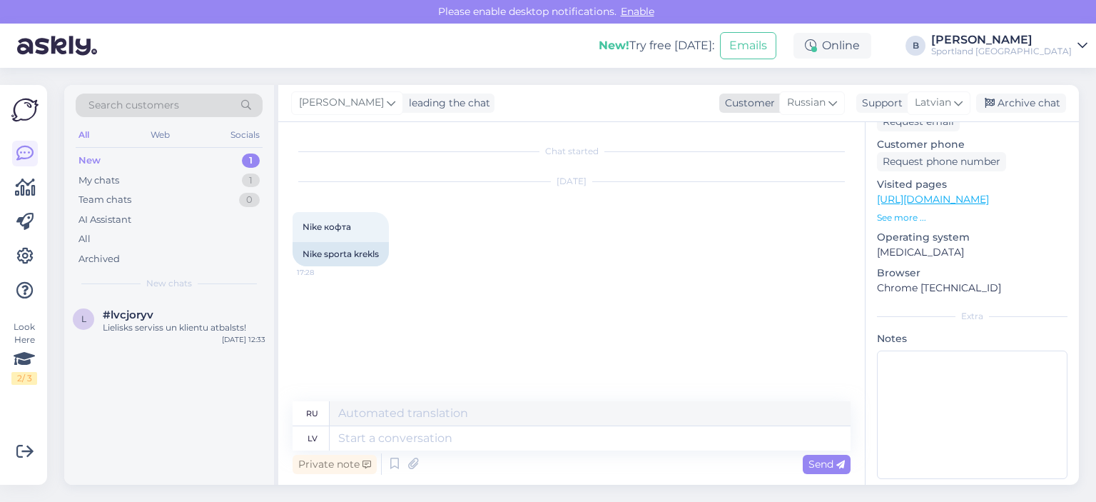
click at [836, 105] on icon at bounding box center [833, 103] width 9 height 16
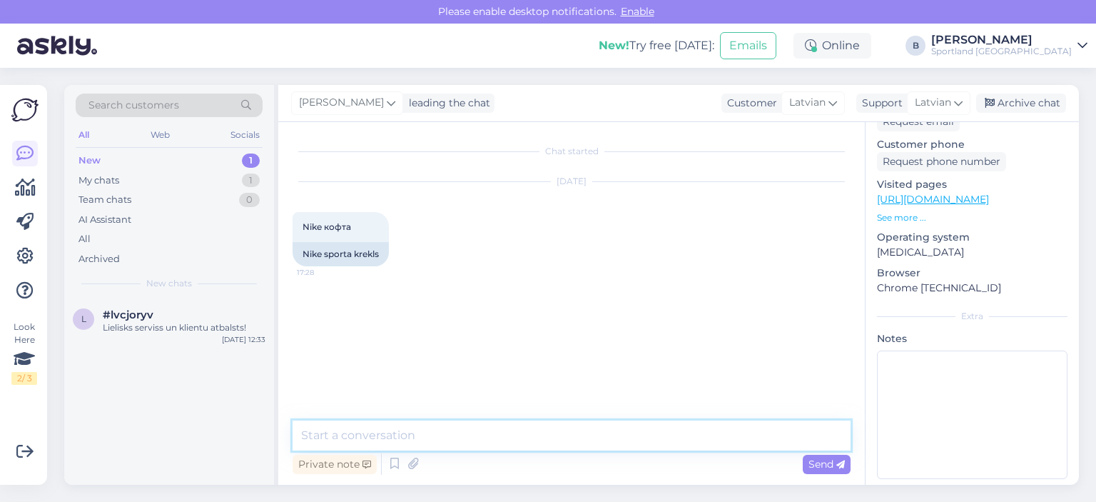
click at [505, 437] on textarea at bounding box center [572, 435] width 558 height 30
type textarea "Sveiki, kā Jums palīdzēt?"
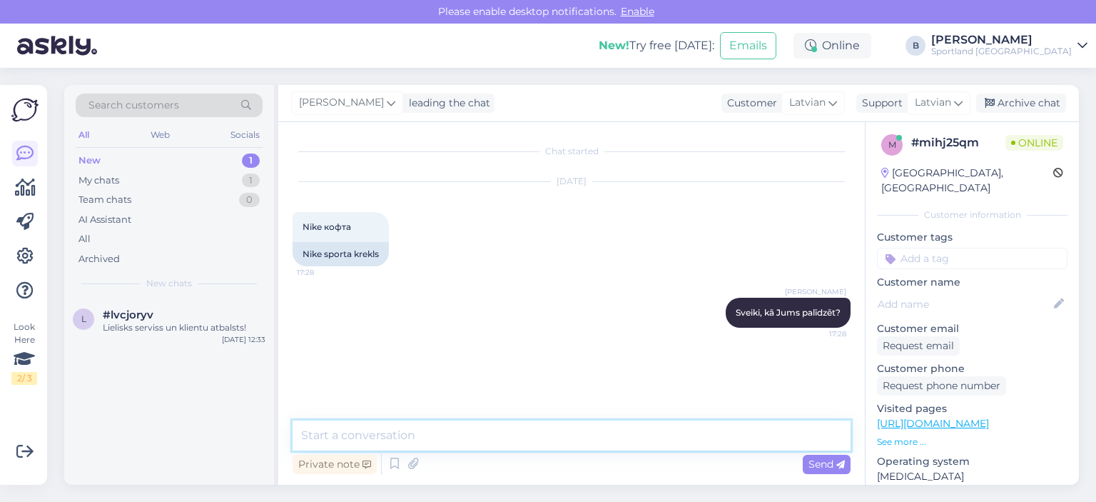
scroll to position [0, 0]
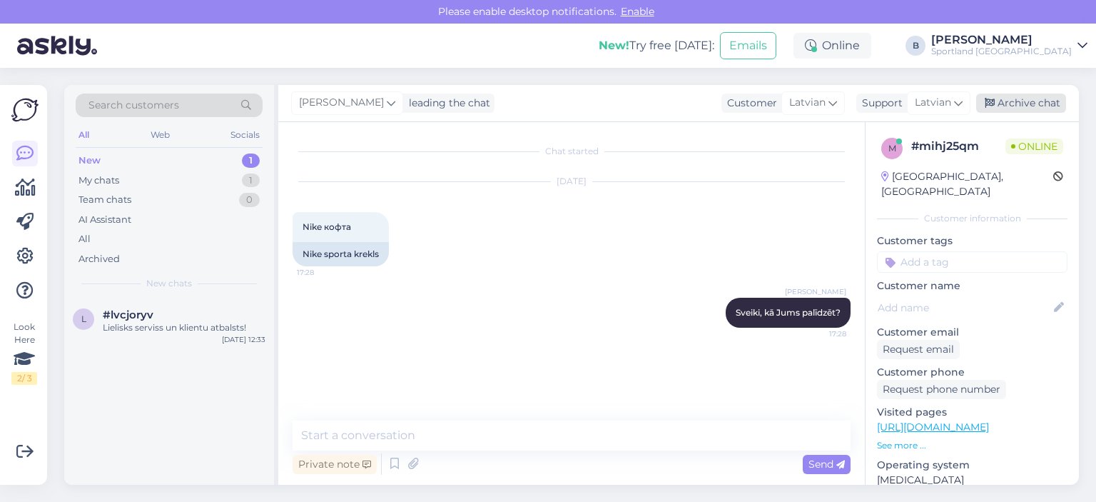
click at [1013, 106] on div "Archive chat" at bounding box center [1021, 102] width 90 height 19
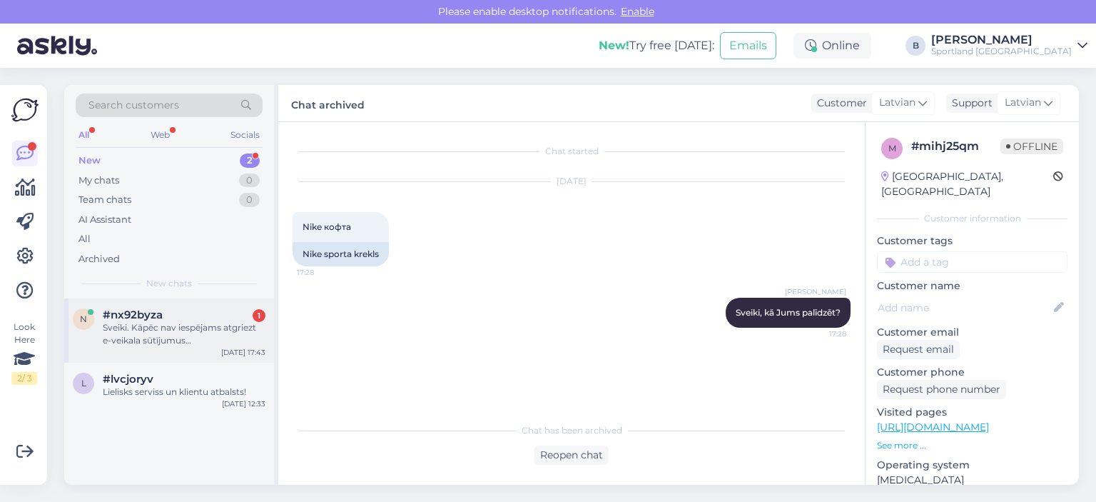
click at [202, 329] on div "Sveiki. Kāpēc nav iespējams atgriezt e-veikala sūtījumus [GEOGRAPHIC_DATA]? Nek…" at bounding box center [184, 334] width 163 height 26
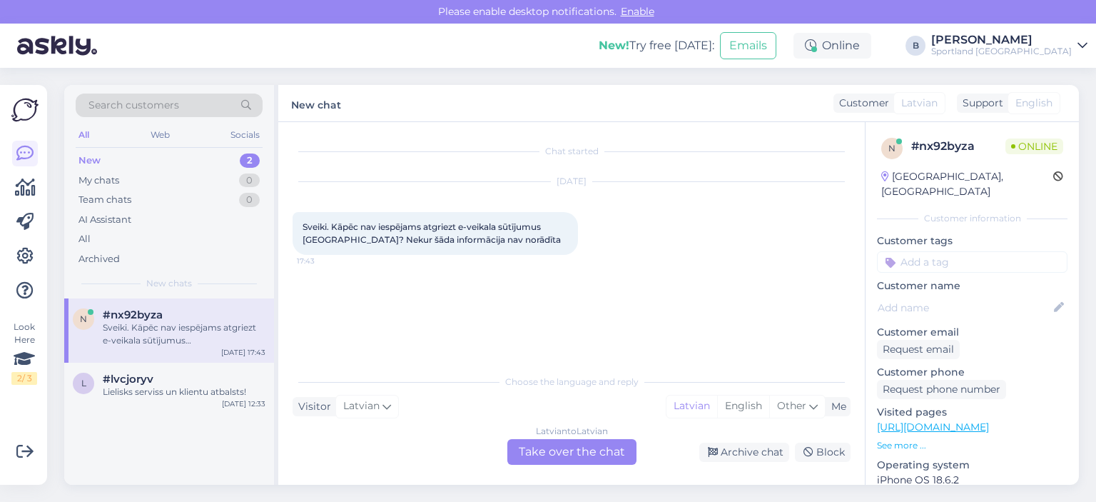
click at [566, 447] on div "Latvian to Latvian Take over the chat" at bounding box center [571, 452] width 129 height 26
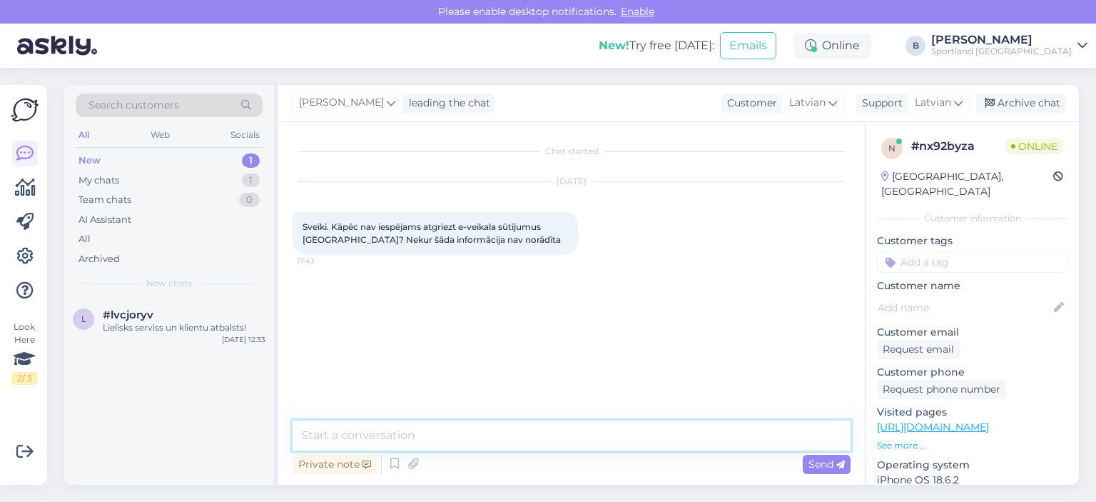
click at [544, 437] on textarea at bounding box center [572, 435] width 558 height 30
paste textarea "Labdien, atgriezt preci ir iespējams arī [GEOGRAPHIC_DATA]. Tomēr šobrīd veikal…"
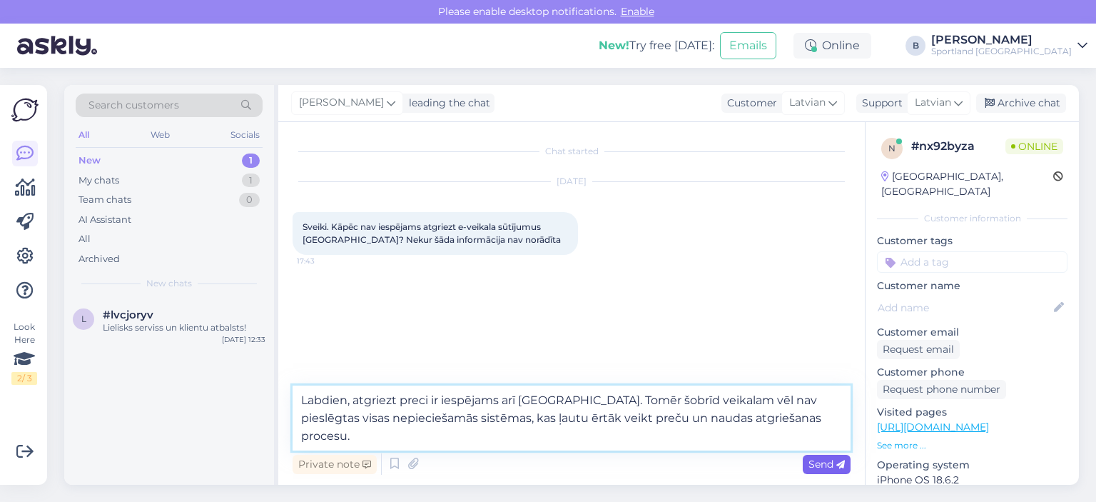
type textarea "Labdien, atgriezt preci ir iespējams arī [GEOGRAPHIC_DATA]. Tomēr šobrīd veikal…"
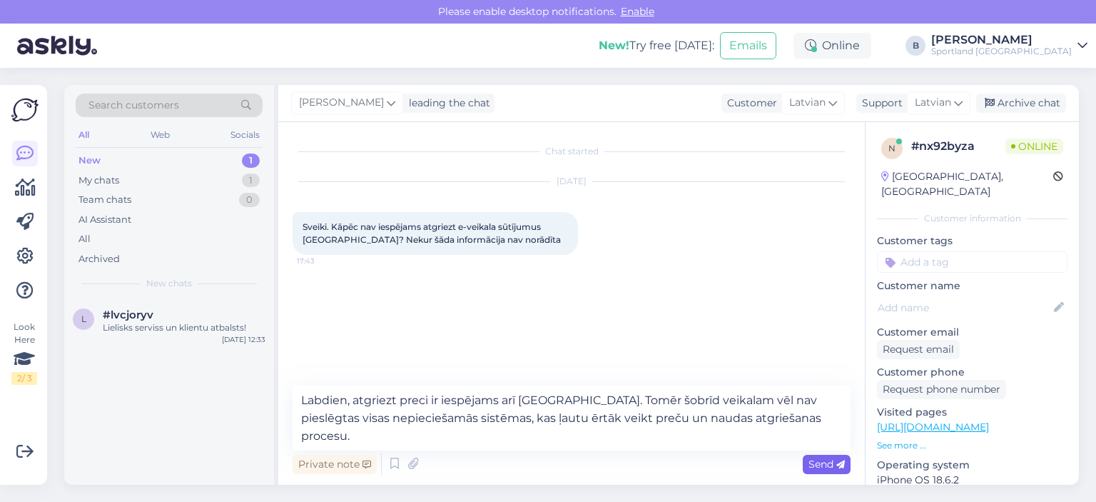
click at [829, 462] on span "Send" at bounding box center [827, 463] width 36 height 13
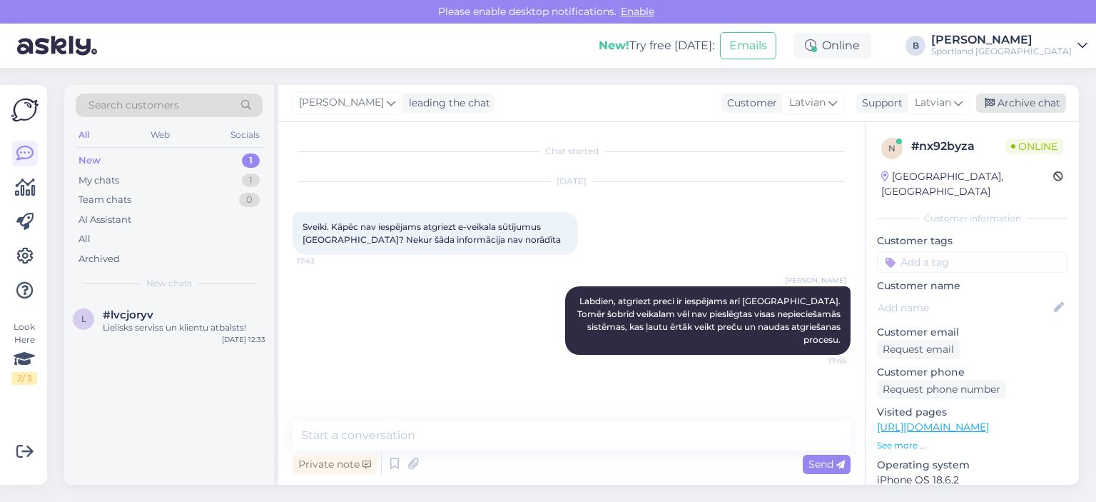
click at [1017, 102] on div "Archive chat" at bounding box center [1021, 102] width 90 height 19
